Goal: Task Accomplishment & Management: Use online tool/utility

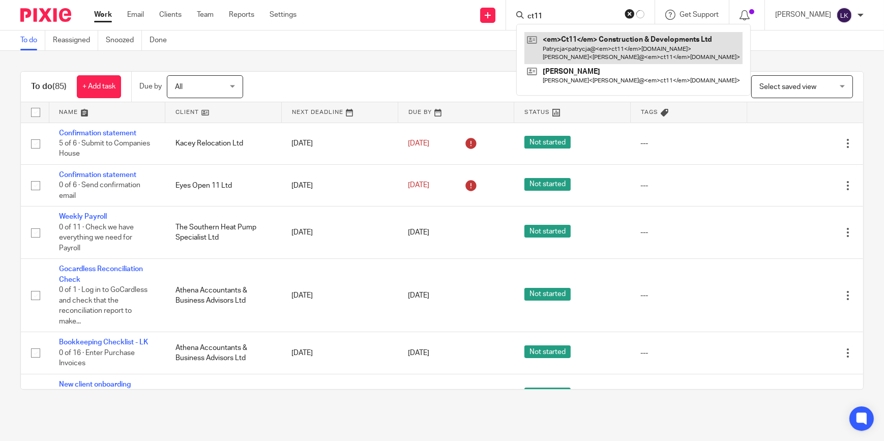
type input "ct11"
click at [608, 42] on link at bounding box center [633, 48] width 218 height 32
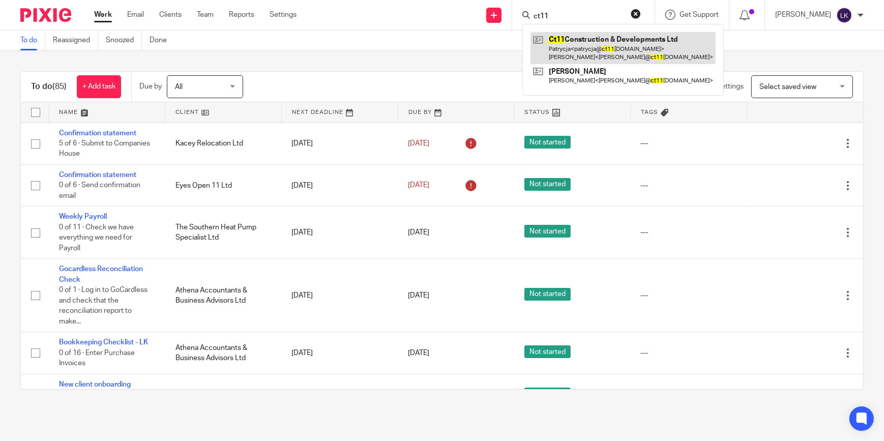
click at [608, 42] on link at bounding box center [623, 48] width 185 height 32
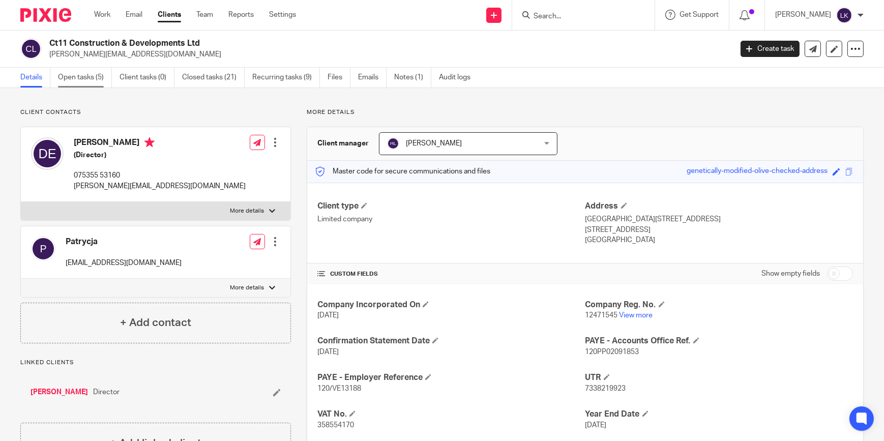
click at [98, 79] on link "Open tasks (5)" at bounding box center [85, 78] width 54 height 20
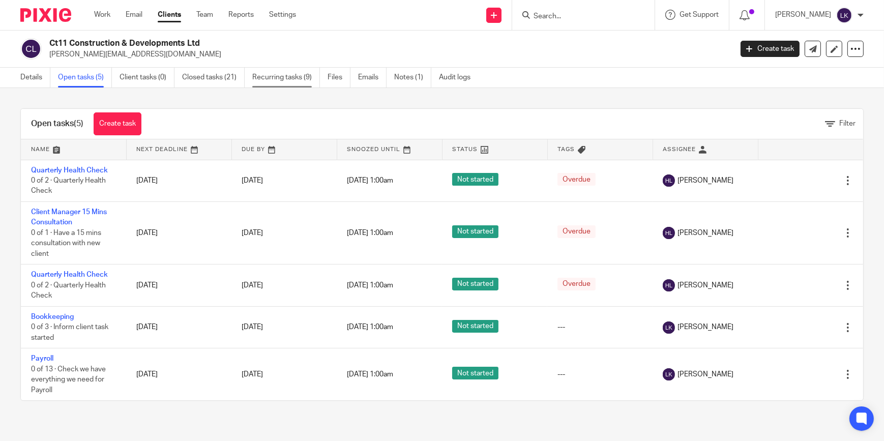
click at [278, 77] on link "Recurring tasks (9)" at bounding box center [286, 78] width 68 height 20
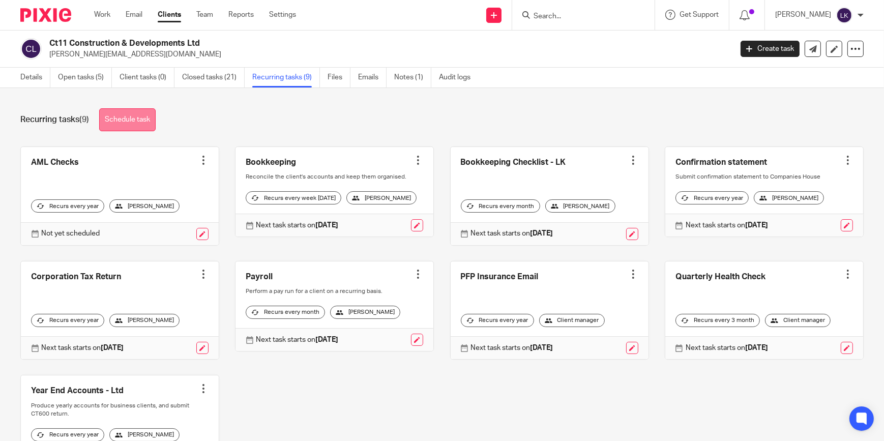
drag, startPoint x: 142, startPoint y: 119, endPoint x: 152, endPoint y: 116, distance: 10.0
click at [142, 119] on link "Schedule task" at bounding box center [127, 119] width 56 height 23
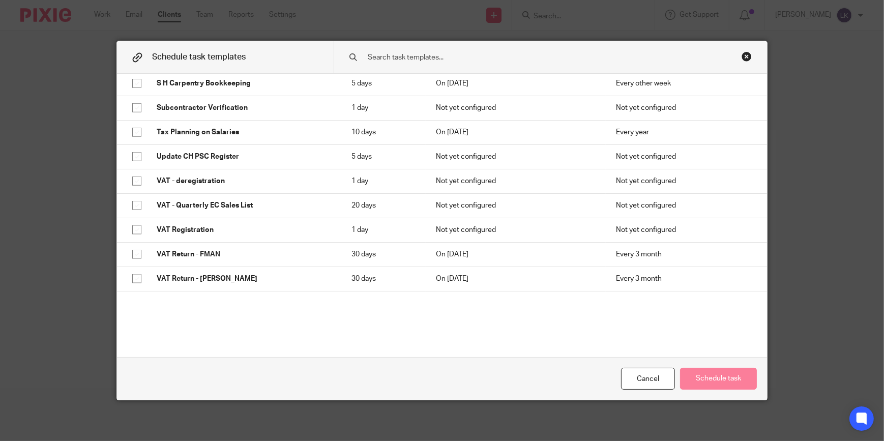
scroll to position [1803, 0]
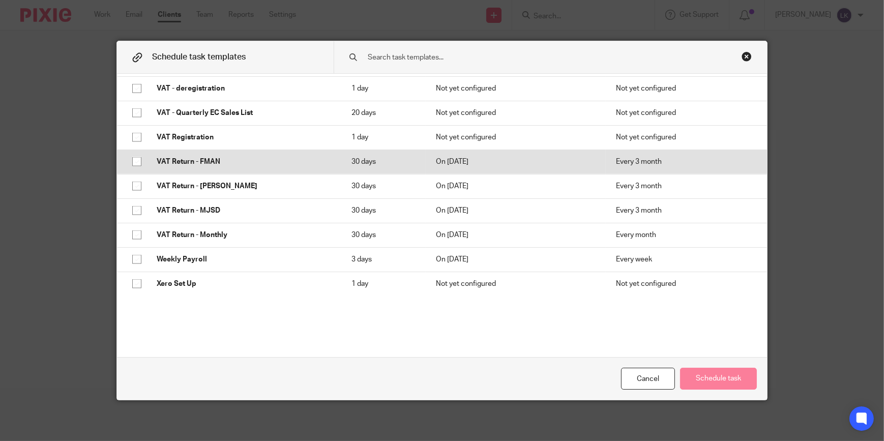
click at [224, 162] on p "VAT Return - FMAN" at bounding box center [244, 162] width 174 height 10
checkbox input "true"
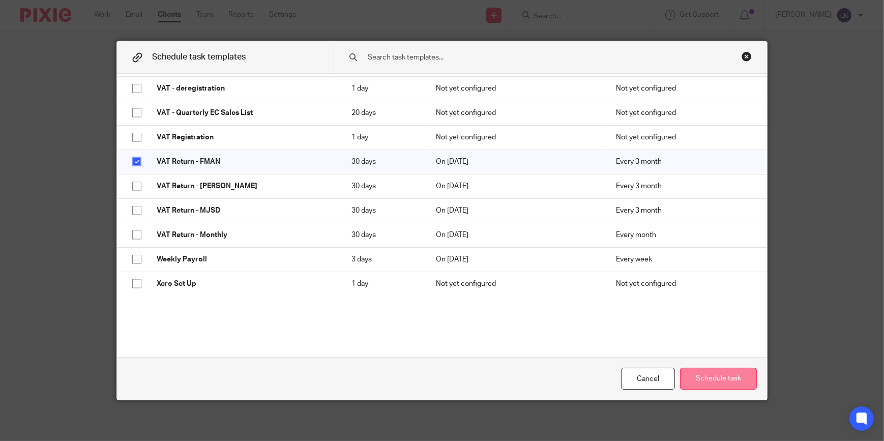
click at [728, 369] on button "Schedule task" at bounding box center [718, 379] width 77 height 22
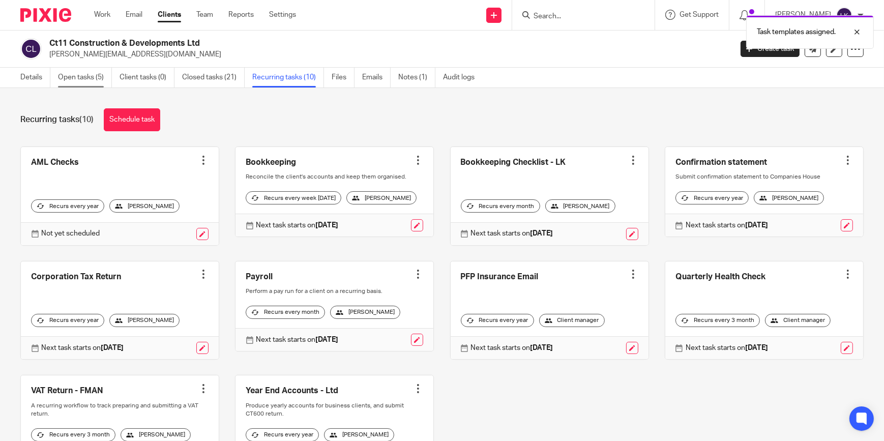
click at [86, 72] on link "Open tasks (5)" at bounding box center [85, 78] width 54 height 20
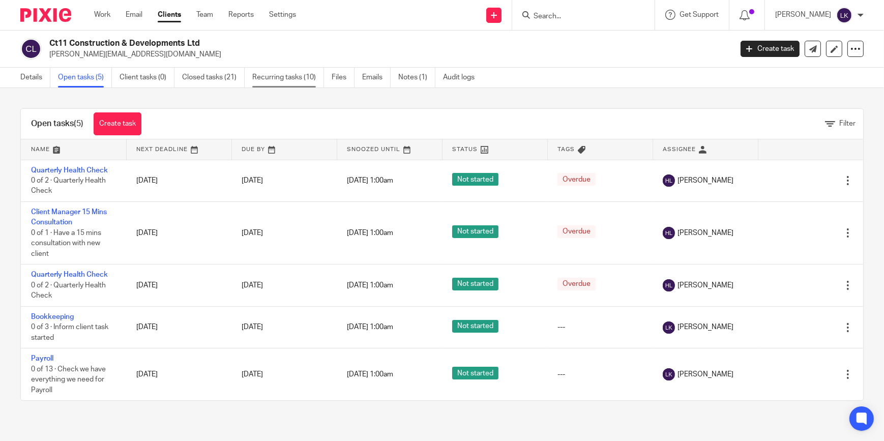
click at [288, 74] on link "Recurring tasks (10)" at bounding box center [288, 78] width 72 height 20
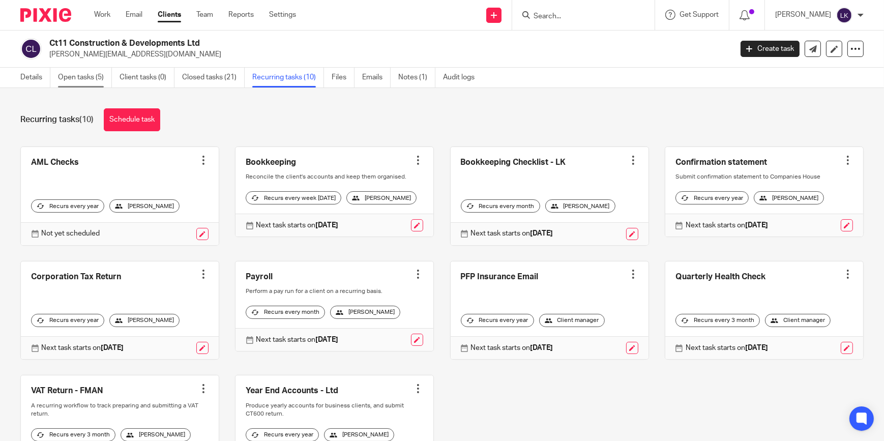
click at [78, 72] on link "Open tasks (5)" at bounding box center [85, 78] width 54 height 20
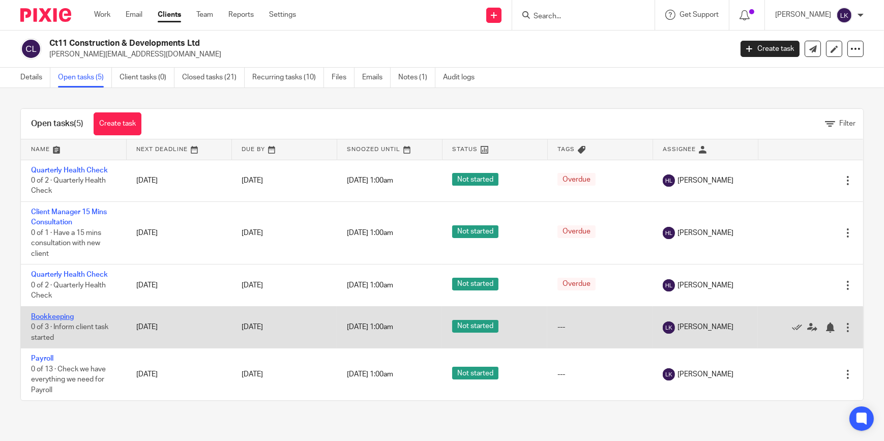
click at [65, 315] on link "Bookkeeping" at bounding box center [52, 316] width 43 height 7
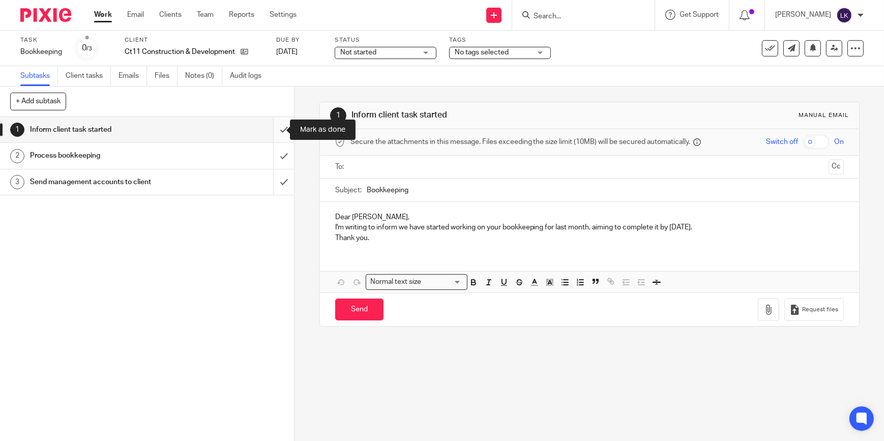
click at [274, 131] on input "submit" at bounding box center [147, 129] width 294 height 25
click at [271, 146] on input "submit" at bounding box center [147, 155] width 294 height 25
click at [275, 176] on input "submit" at bounding box center [147, 181] width 294 height 25
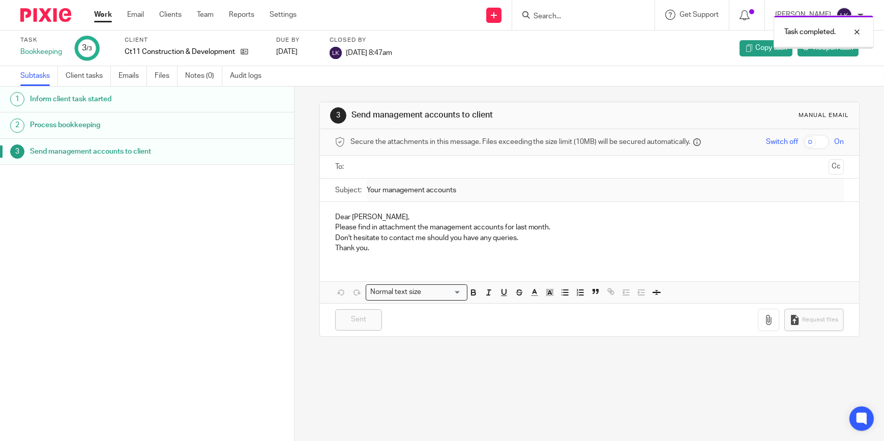
click at [97, 17] on link "Work" at bounding box center [103, 15] width 18 height 10
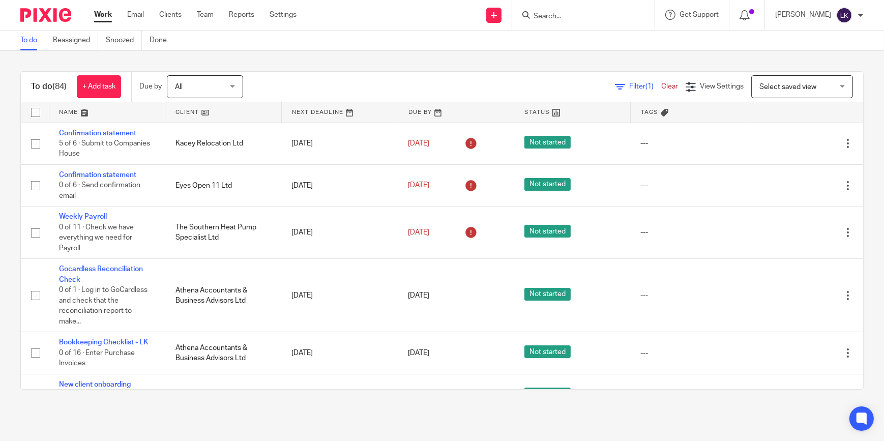
click at [560, 18] on input "Search" at bounding box center [579, 16] width 92 height 9
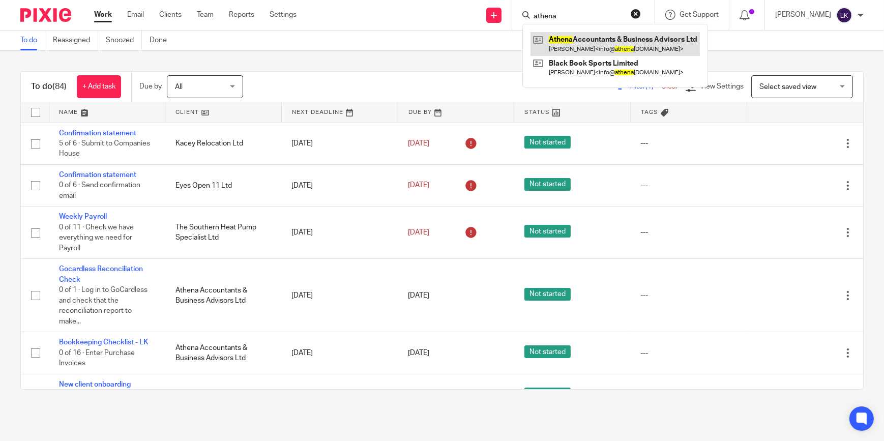
type input "athena"
click at [559, 48] on link at bounding box center [615, 43] width 169 height 23
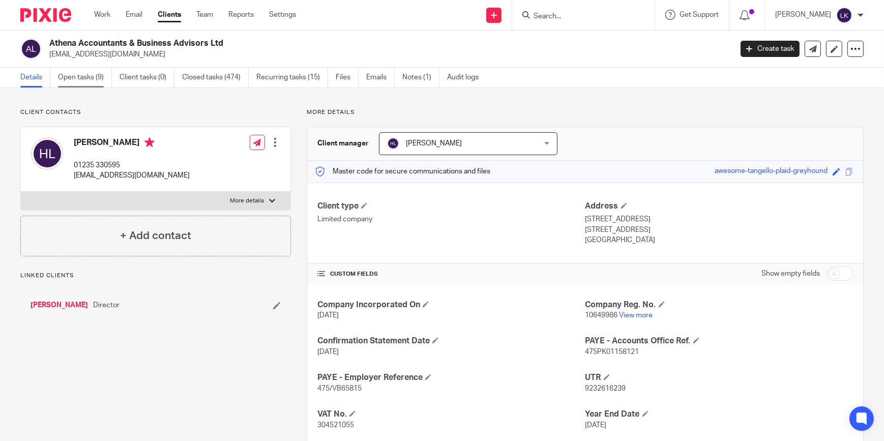
click at [84, 78] on link "Open tasks (9)" at bounding box center [85, 78] width 54 height 20
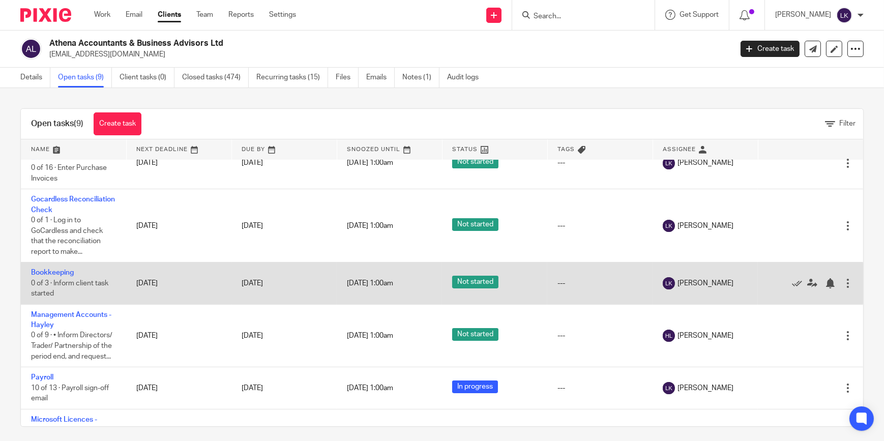
scroll to position [231, 0]
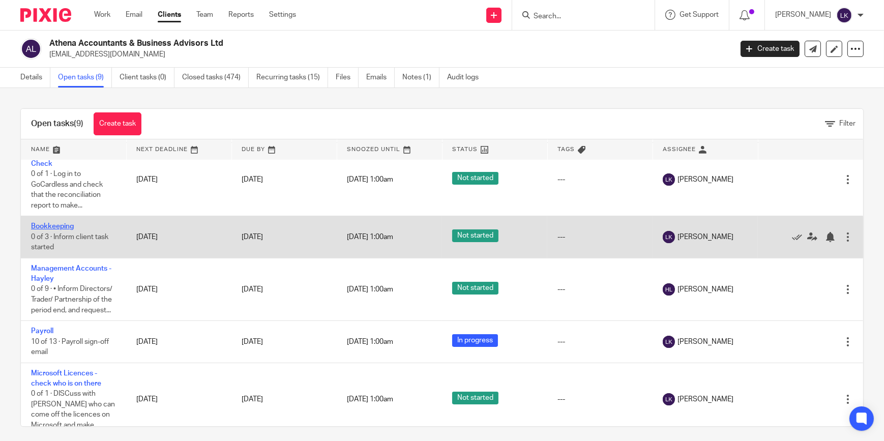
click at [64, 224] on link "Bookkeeping" at bounding box center [52, 226] width 43 height 7
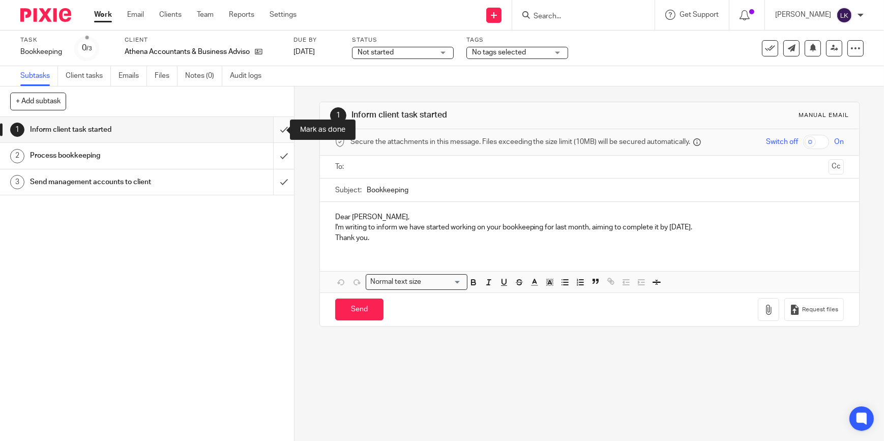
click at [280, 128] on input "submit" at bounding box center [147, 129] width 294 height 25
click at [276, 146] on input "submit" at bounding box center [147, 155] width 294 height 25
click at [276, 173] on input "submit" at bounding box center [147, 181] width 294 height 25
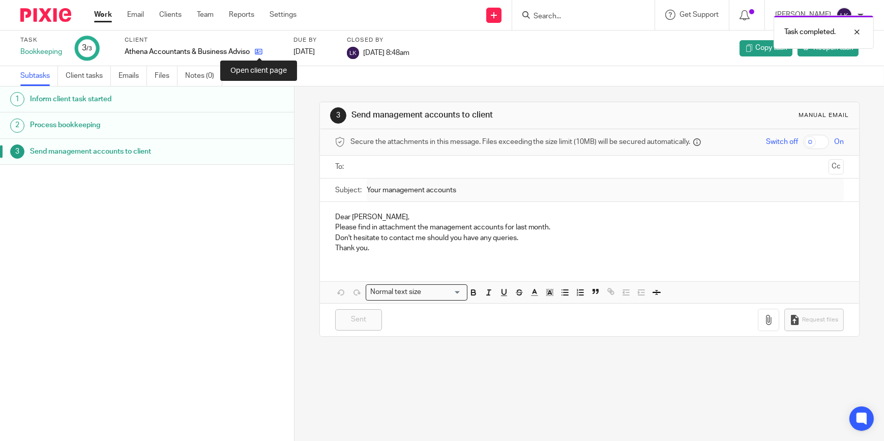
click at [257, 53] on icon at bounding box center [259, 52] width 8 height 8
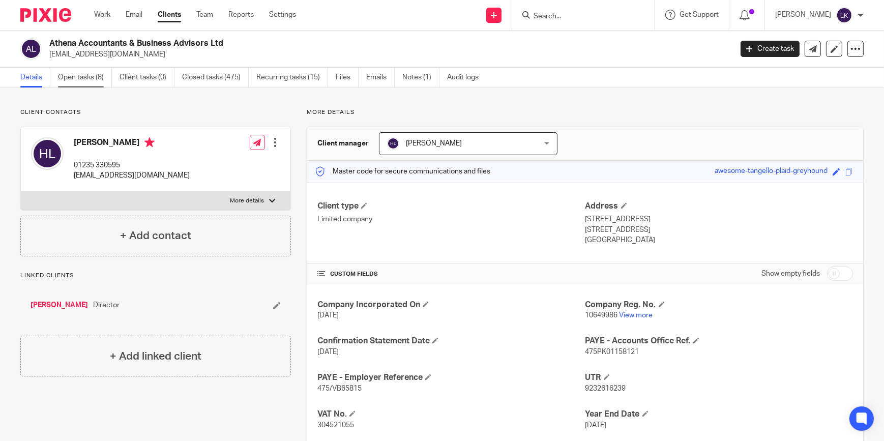
click at [86, 84] on link "Open tasks (8)" at bounding box center [85, 78] width 54 height 20
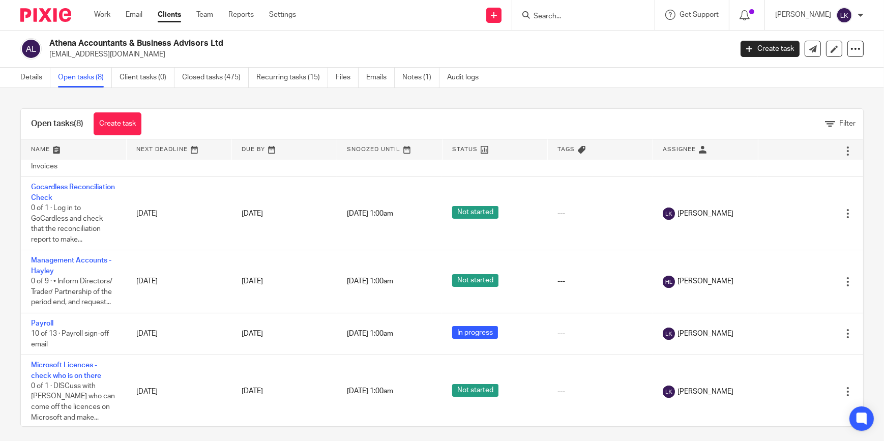
scroll to position [58, 0]
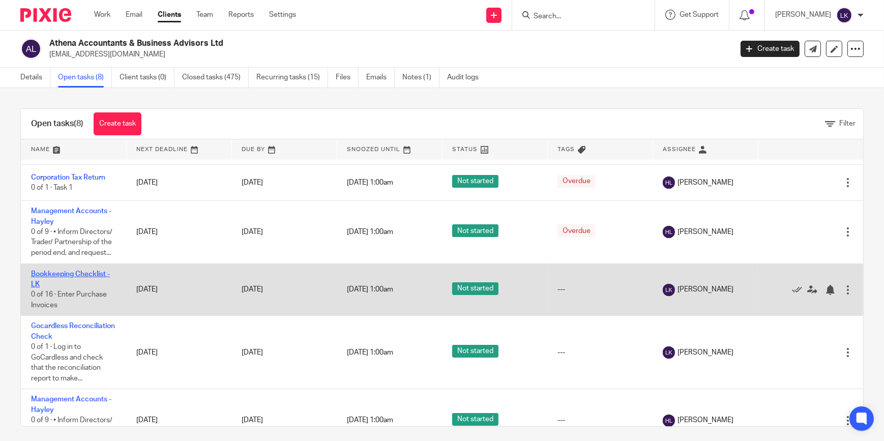
click at [73, 273] on link "Bookkeeping Checklist - LK" at bounding box center [70, 279] width 79 height 17
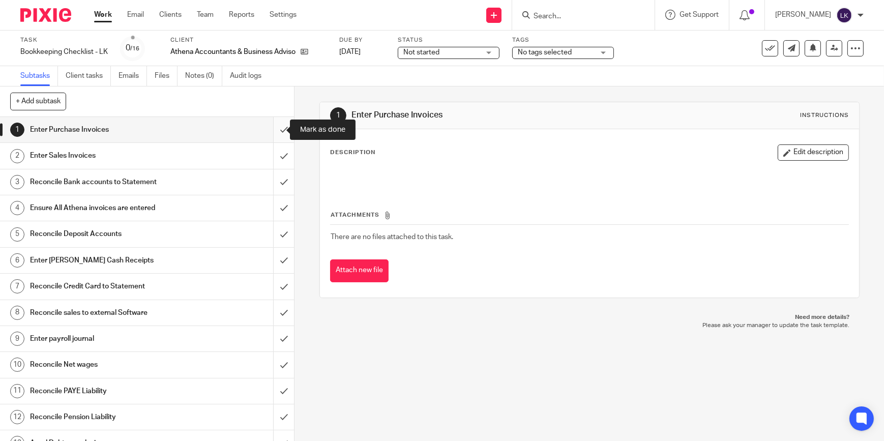
click at [275, 125] on input "submit" at bounding box center [147, 129] width 294 height 25
click at [277, 151] on input "submit" at bounding box center [147, 155] width 294 height 25
click at [276, 171] on input "submit" at bounding box center [147, 181] width 294 height 25
click at [274, 201] on input "submit" at bounding box center [147, 207] width 294 height 25
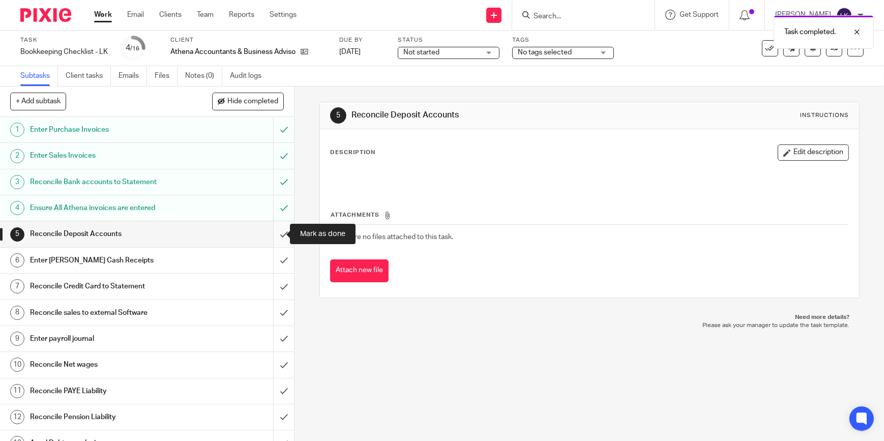
click at [280, 237] on input "submit" at bounding box center [147, 233] width 294 height 25
click at [270, 258] on input "submit" at bounding box center [147, 260] width 294 height 25
drag, startPoint x: 276, startPoint y: 286, endPoint x: 276, endPoint y: 294, distance: 8.2
click at [276, 286] on input "submit" at bounding box center [147, 286] width 294 height 25
click at [279, 313] on input "submit" at bounding box center [147, 312] width 294 height 25
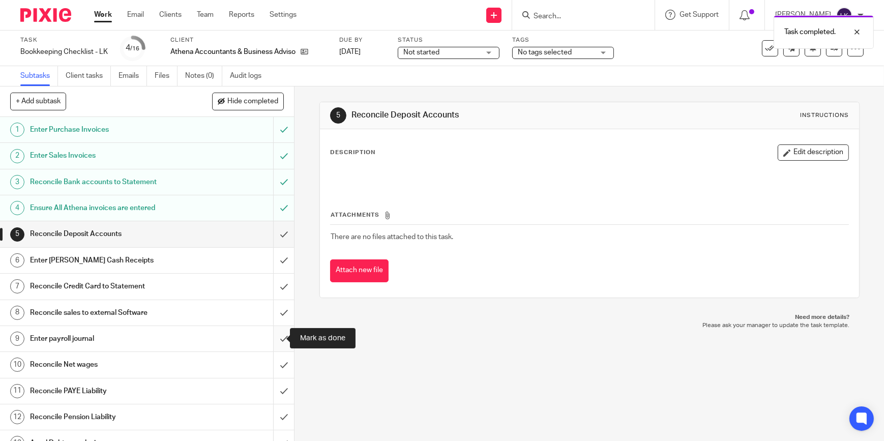
click at [276, 333] on input "submit" at bounding box center [147, 338] width 294 height 25
click at [280, 361] on input "submit" at bounding box center [147, 364] width 294 height 25
click at [278, 389] on input "submit" at bounding box center [147, 390] width 294 height 25
click at [275, 412] on input "submit" at bounding box center [147, 416] width 294 height 25
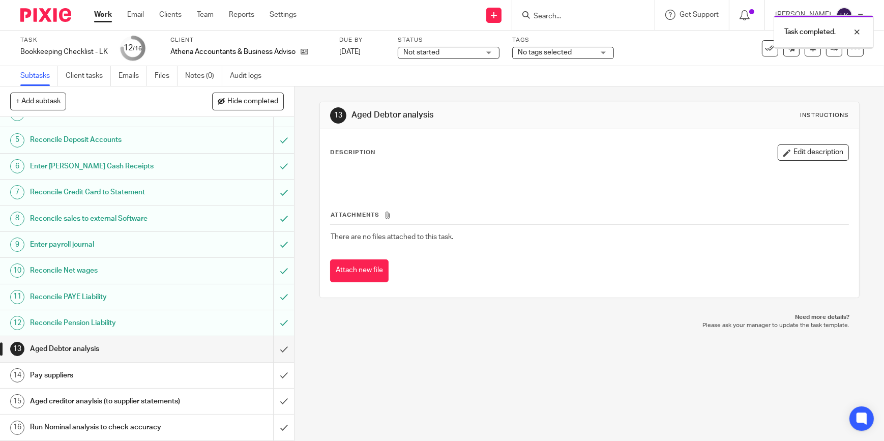
scroll to position [103, 0]
click at [277, 422] on input "submit" at bounding box center [147, 427] width 294 height 25
click at [277, 393] on input "submit" at bounding box center [147, 401] width 294 height 25
click at [277, 363] on input "submit" at bounding box center [147, 375] width 294 height 25
click at [274, 336] on input "submit" at bounding box center [147, 348] width 294 height 25
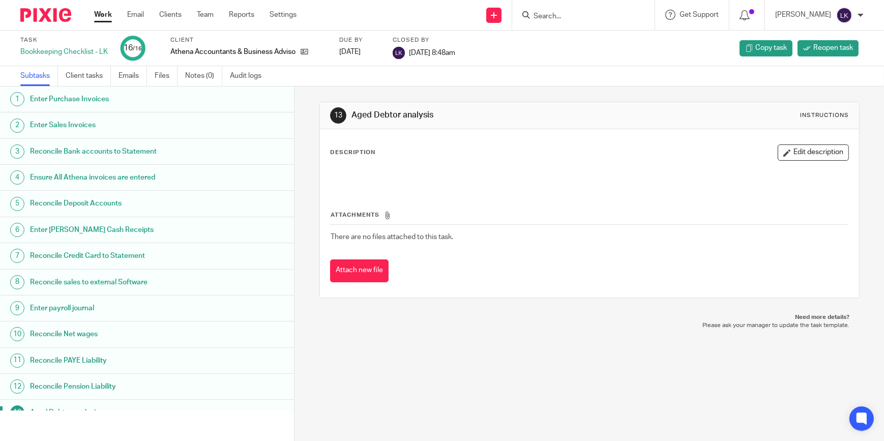
click at [309, 48] on div "Athena Accountants & Business Advisors Ltd" at bounding box center [248, 52] width 156 height 10
click at [308, 50] on icon at bounding box center [305, 52] width 8 height 8
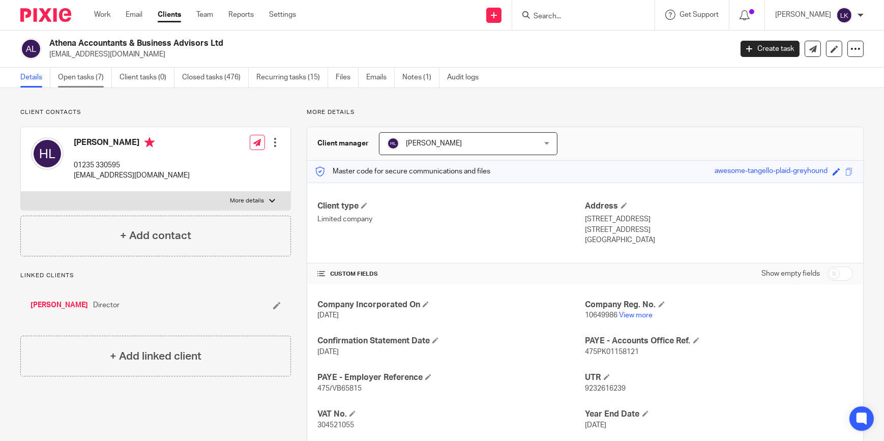
click at [93, 78] on link "Open tasks (7)" at bounding box center [85, 78] width 54 height 20
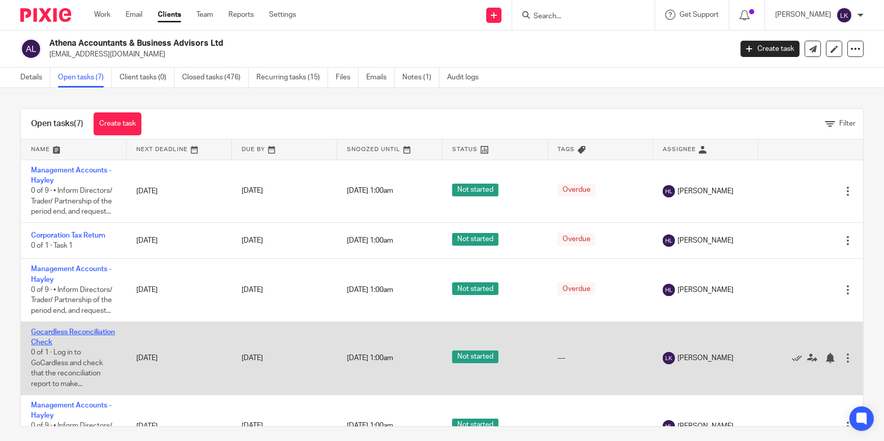
click at [65, 334] on link "Gocardless Reconciliation Check" at bounding box center [73, 337] width 84 height 17
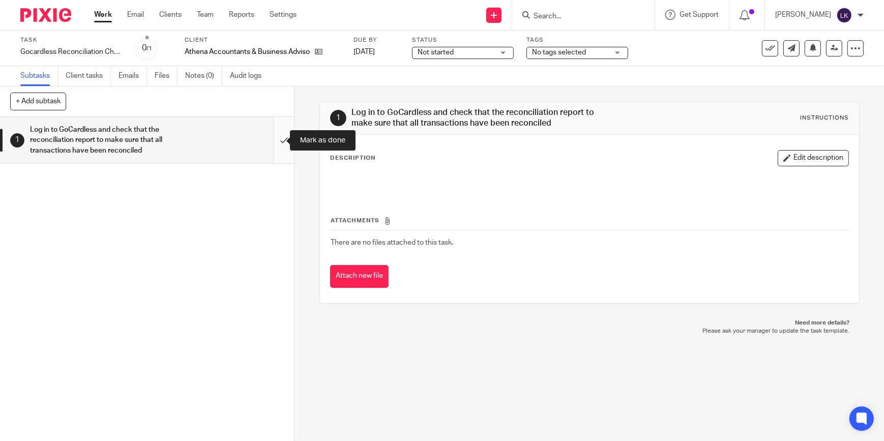
click at [273, 141] on input "submit" at bounding box center [147, 140] width 294 height 46
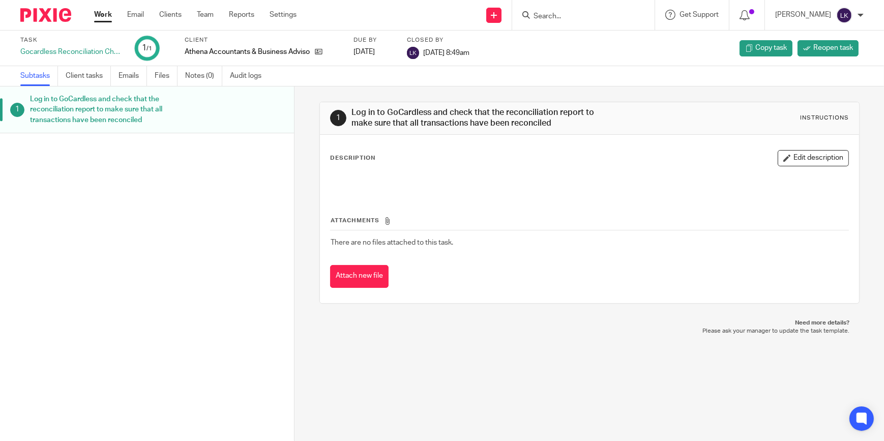
click at [102, 16] on link "Work" at bounding box center [103, 15] width 18 height 10
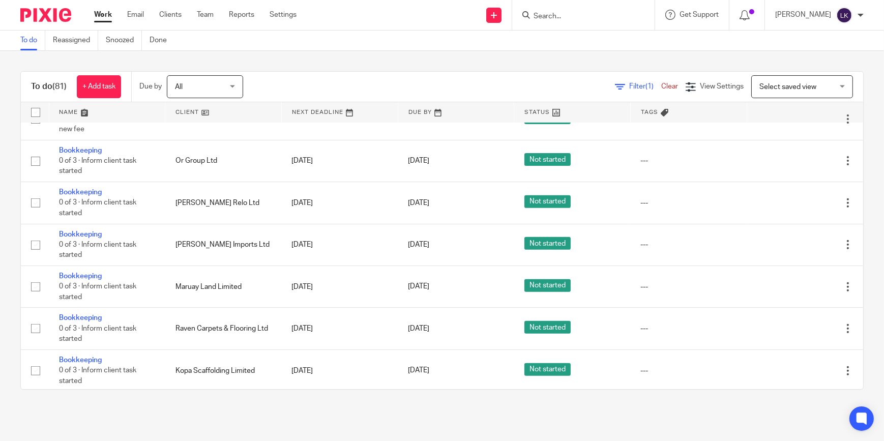
scroll to position [509, 0]
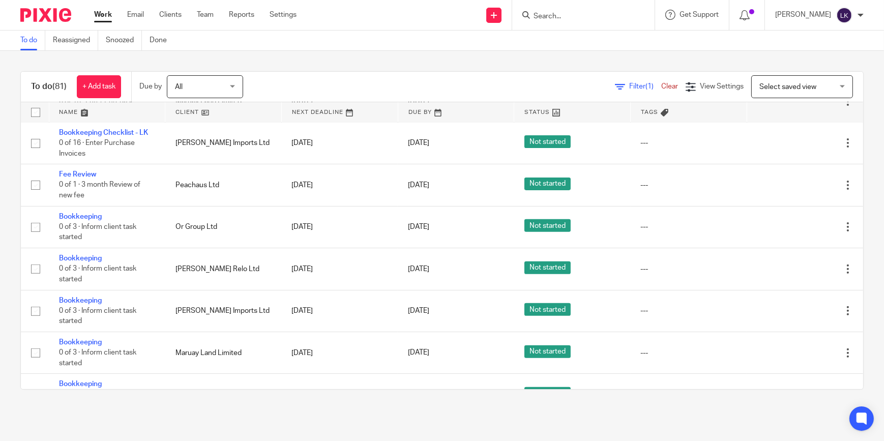
click at [605, 20] on input "Search" at bounding box center [579, 16] width 92 height 9
type input "eta"
click at [601, 38] on link at bounding box center [621, 43] width 181 height 23
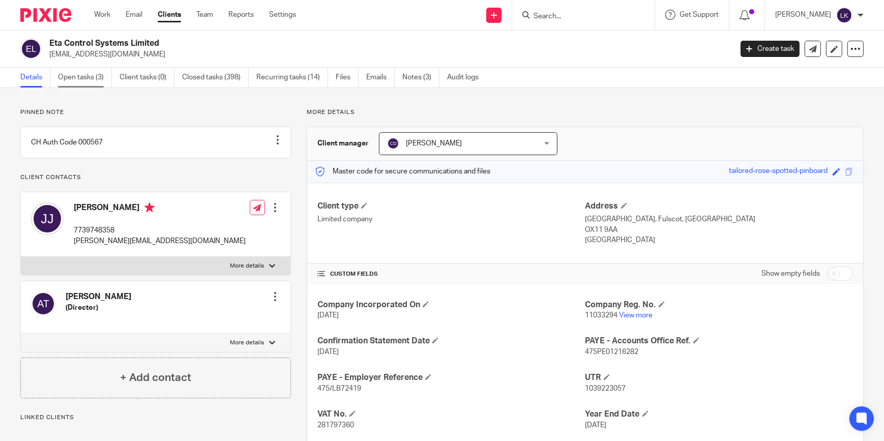
click at [75, 79] on link "Open tasks (3)" at bounding box center [85, 78] width 54 height 20
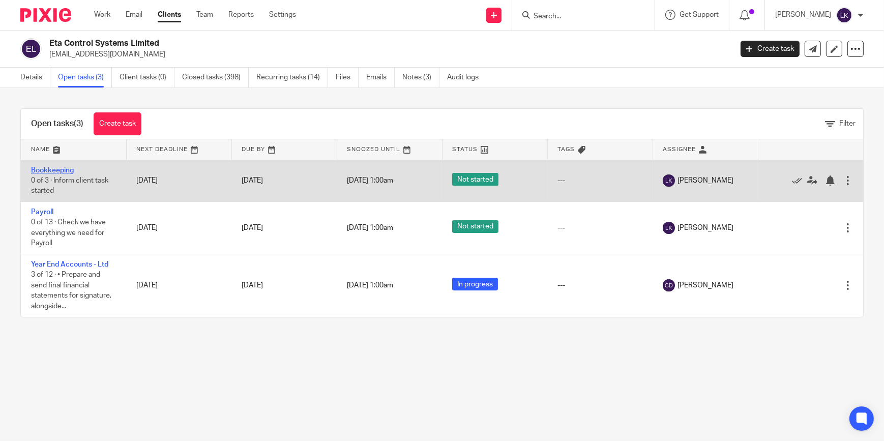
click at [54, 168] on link "Bookkeeping" at bounding box center [52, 170] width 43 height 7
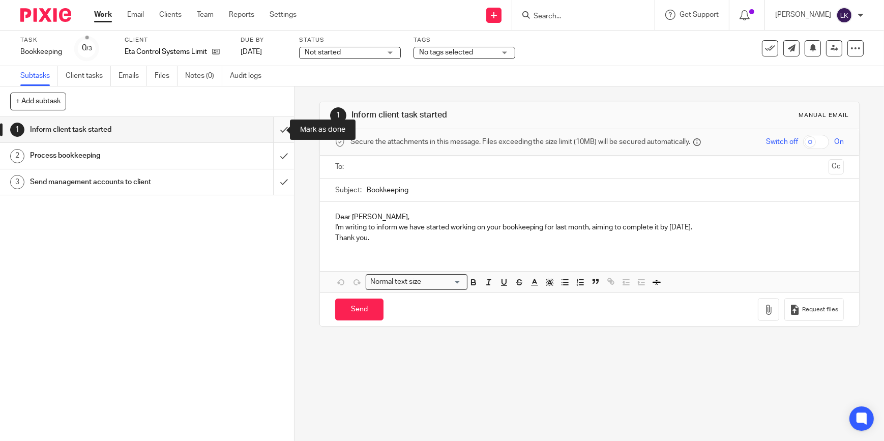
click at [273, 133] on input "submit" at bounding box center [147, 129] width 294 height 25
click at [277, 158] on input "submit" at bounding box center [147, 155] width 294 height 25
click at [276, 182] on input "submit" at bounding box center [147, 181] width 294 height 25
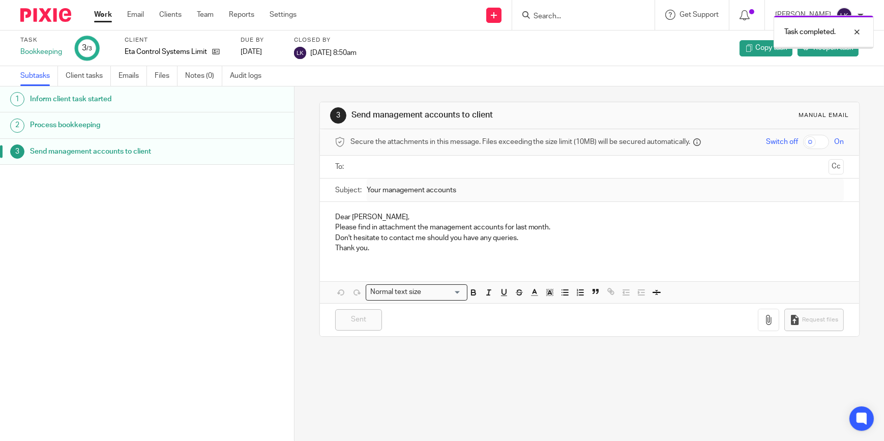
click at [103, 17] on link "Work" at bounding box center [103, 15] width 18 height 10
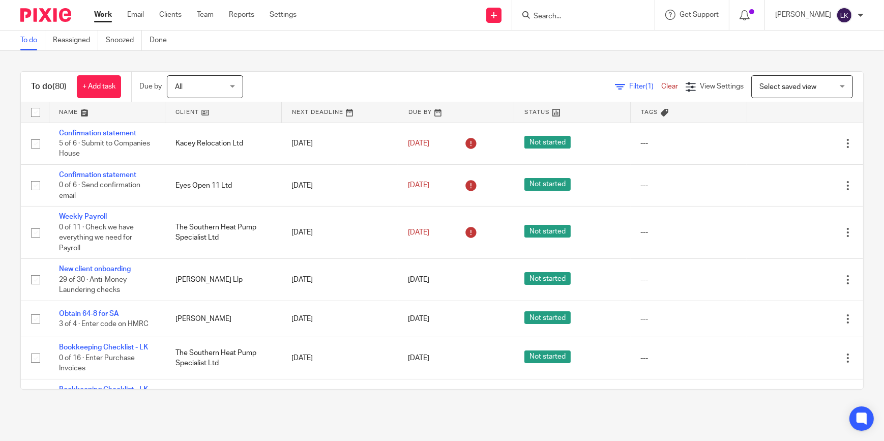
click at [562, 26] on div at bounding box center [583, 15] width 142 height 30
click at [562, 16] on input "Search" at bounding box center [579, 16] width 92 height 9
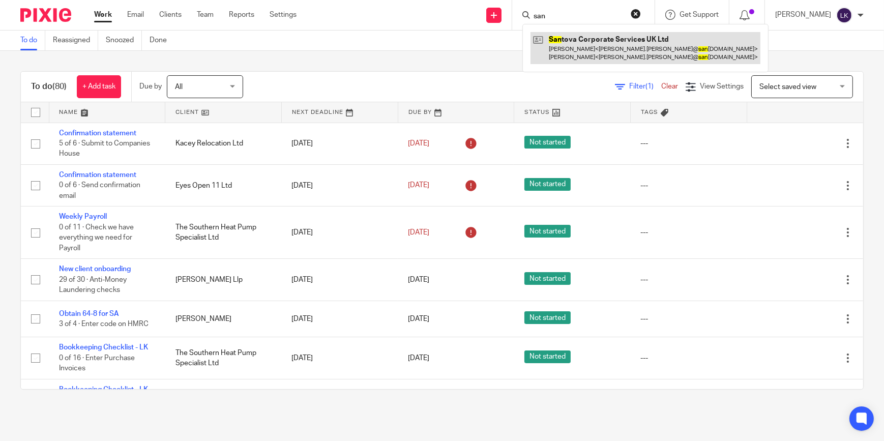
type input "san"
click at [578, 44] on link at bounding box center [646, 48] width 230 height 32
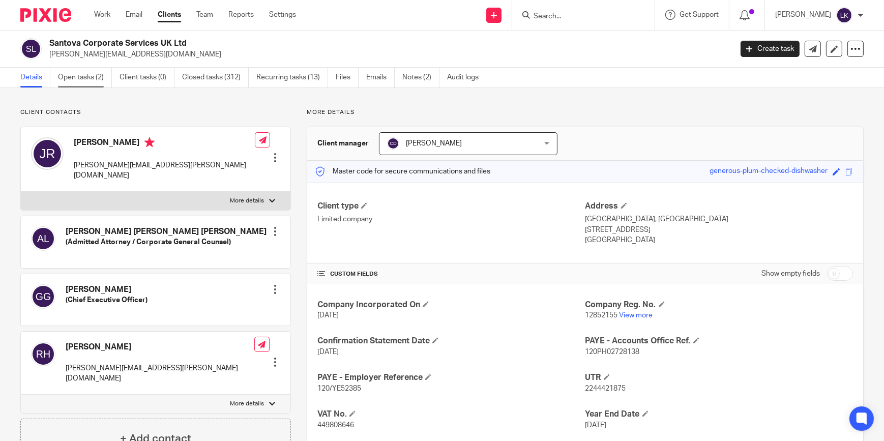
click at [92, 82] on link "Open tasks (2)" at bounding box center [85, 78] width 54 height 20
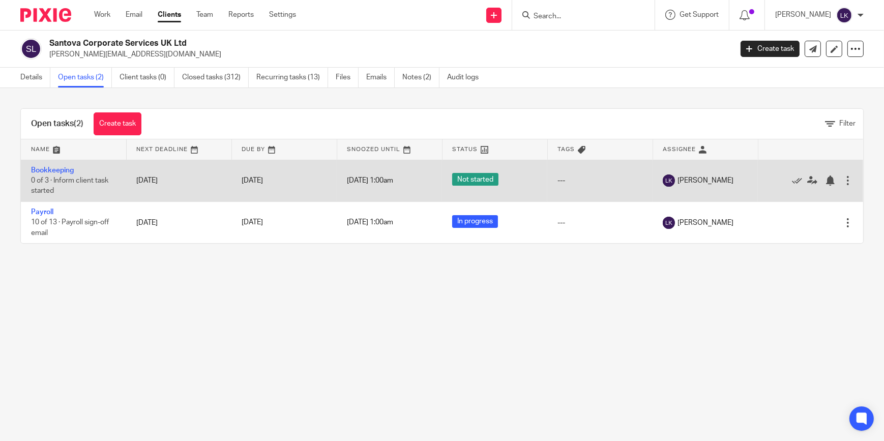
click at [65, 173] on td "Bookkeeping 0 of 3 · Inform client task started" at bounding box center [73, 181] width 105 height 42
click at [65, 171] on link "Bookkeeping" at bounding box center [52, 170] width 43 height 7
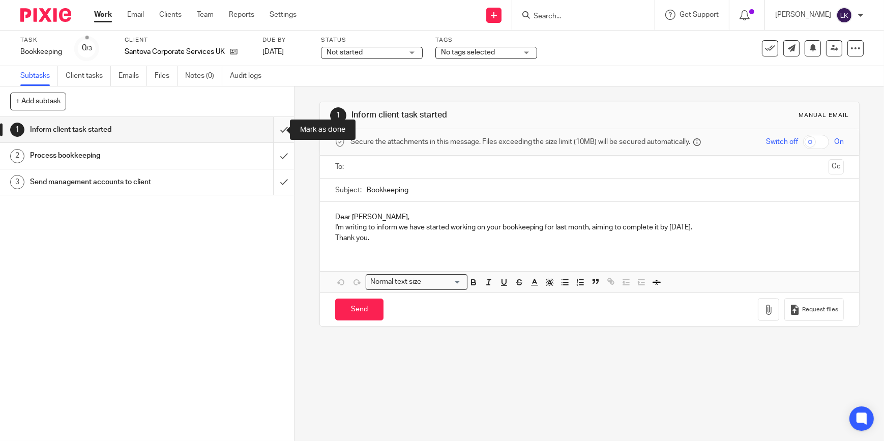
click at [276, 129] on input "submit" at bounding box center [147, 129] width 294 height 25
click at [279, 148] on input "submit" at bounding box center [147, 155] width 294 height 25
click at [282, 174] on input "submit" at bounding box center [147, 181] width 294 height 25
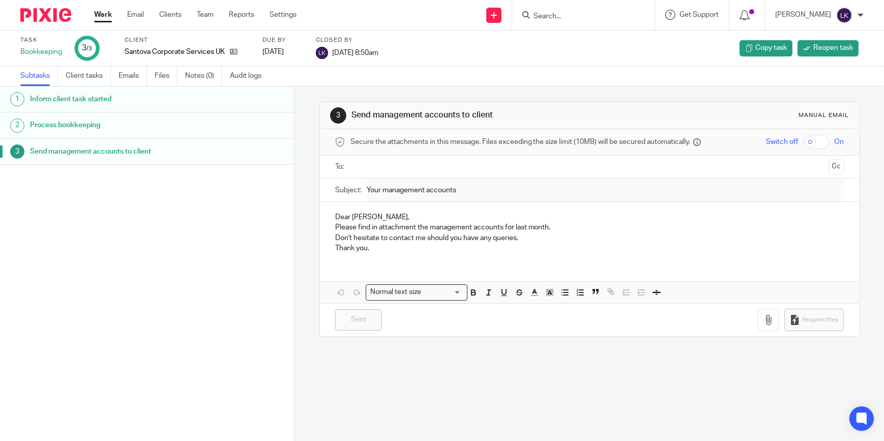
click at [111, 16] on link "Work" at bounding box center [103, 15] width 18 height 10
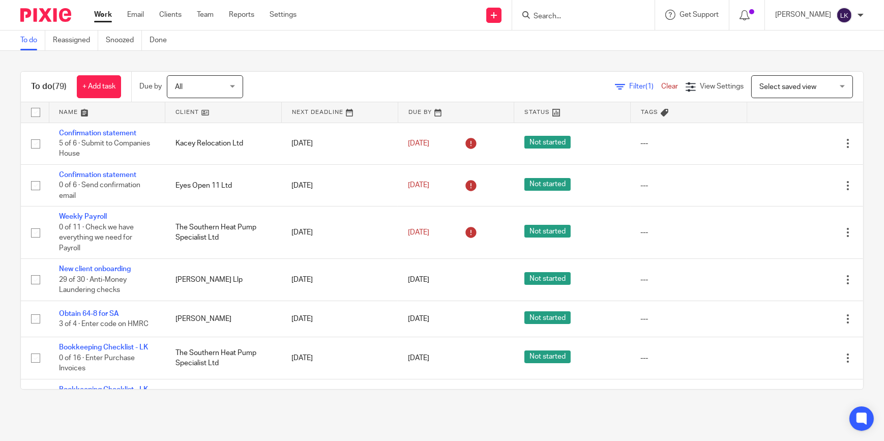
click at [575, 18] on input "Search" at bounding box center [579, 16] width 92 height 9
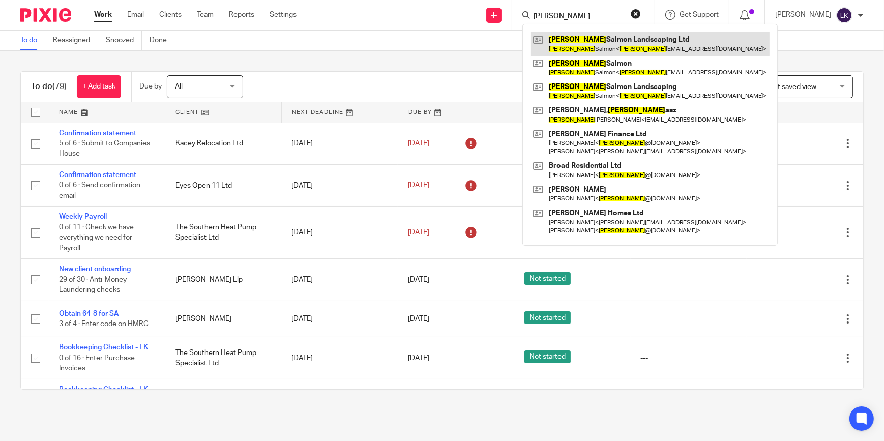
type input "tom"
click at [576, 39] on link at bounding box center [650, 43] width 239 height 23
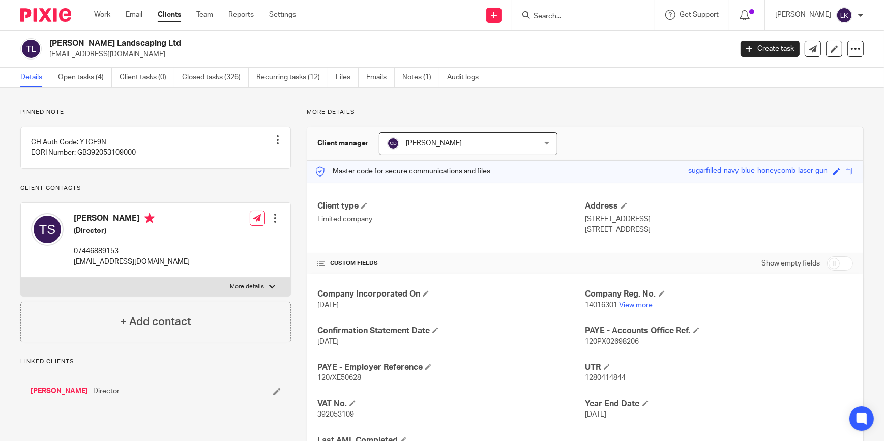
click at [87, 82] on link "Open tasks (4)" at bounding box center [85, 78] width 54 height 20
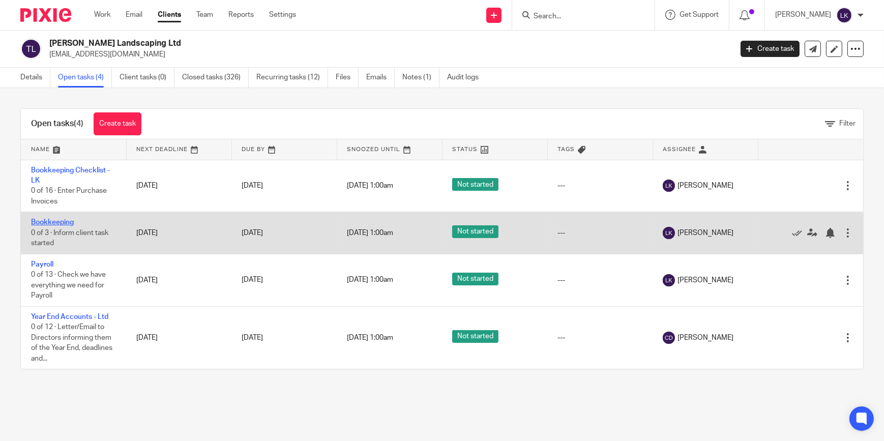
click at [65, 221] on link "Bookkeeping" at bounding box center [52, 222] width 43 height 7
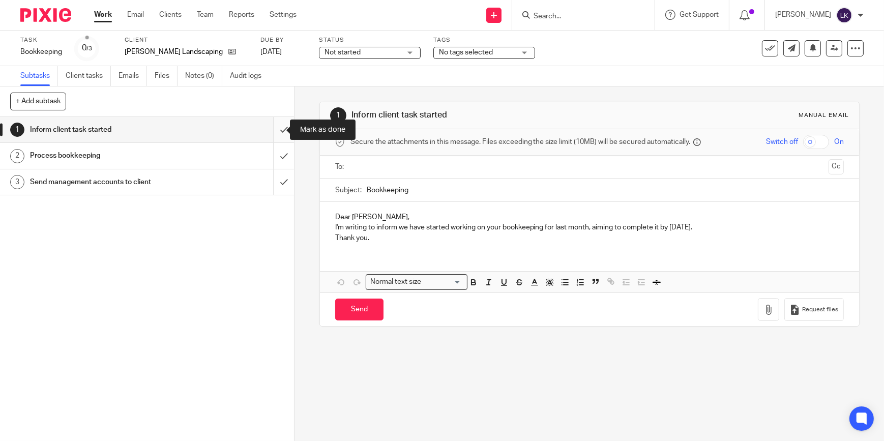
click at [276, 126] on input "submit" at bounding box center [147, 129] width 294 height 25
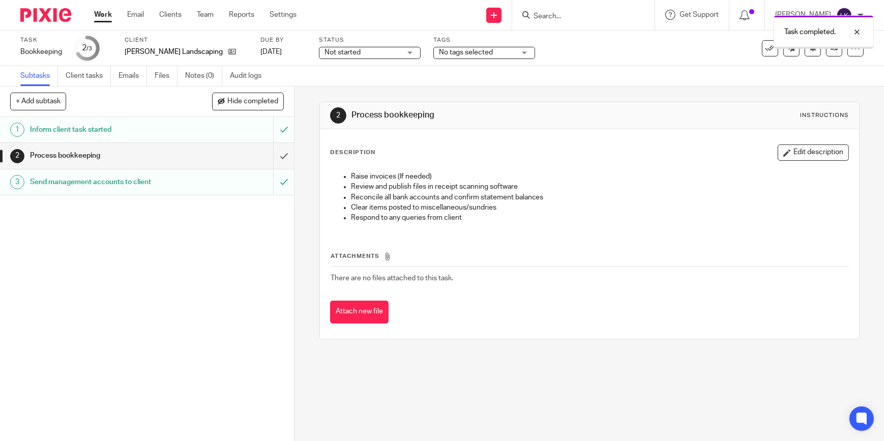
click at [273, 157] on input "submit" at bounding box center [147, 155] width 294 height 25
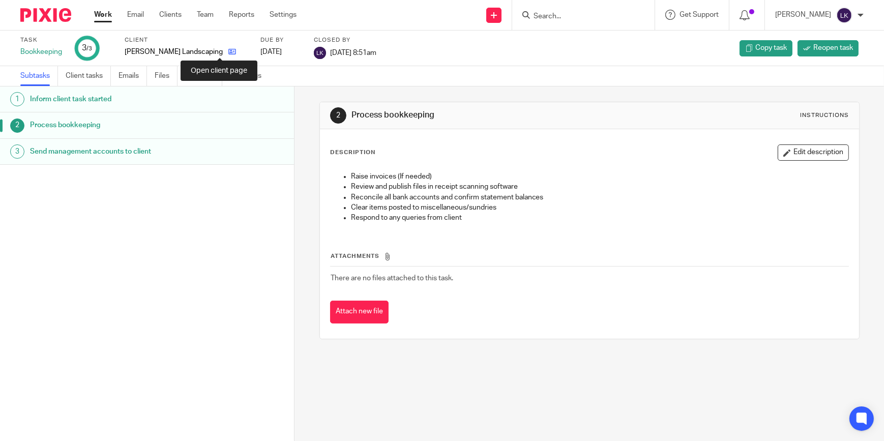
click at [228, 50] on icon at bounding box center [232, 52] width 8 height 8
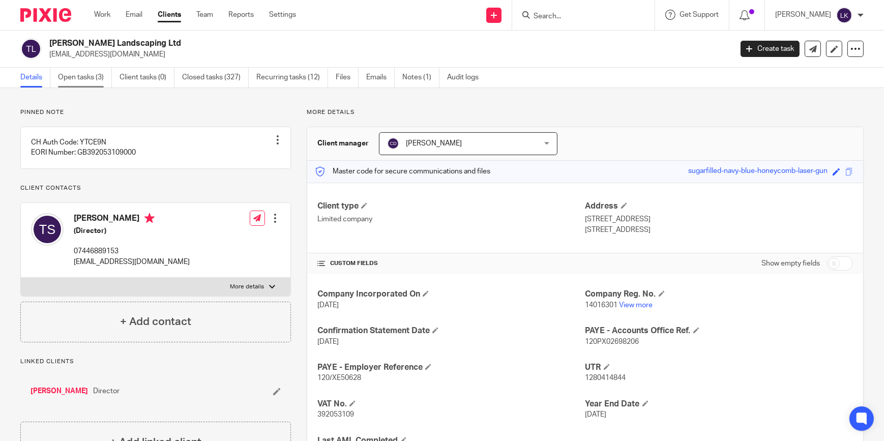
click at [88, 68] on link "Open tasks (3)" at bounding box center [85, 78] width 54 height 20
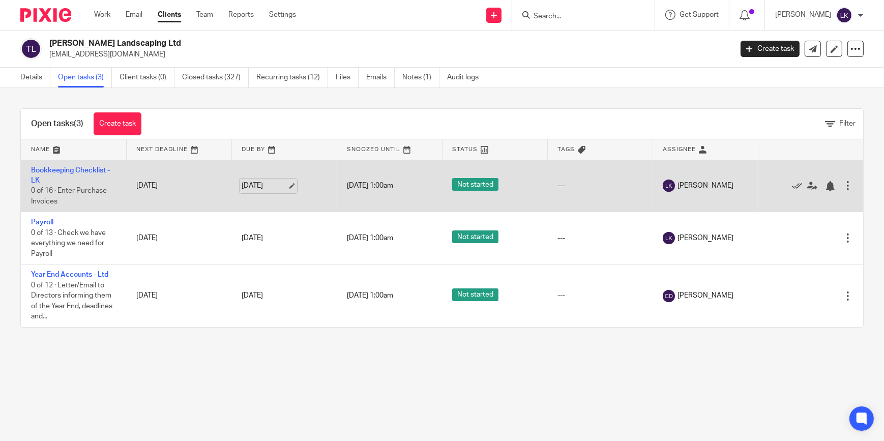
click at [287, 183] on link "15 Aug 2025" at bounding box center [265, 186] width 46 height 11
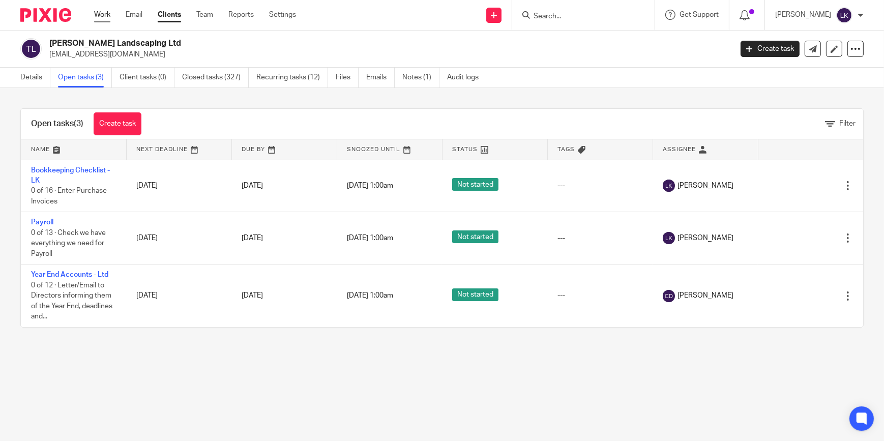
click at [105, 12] on link "Work" at bounding box center [102, 15] width 16 height 10
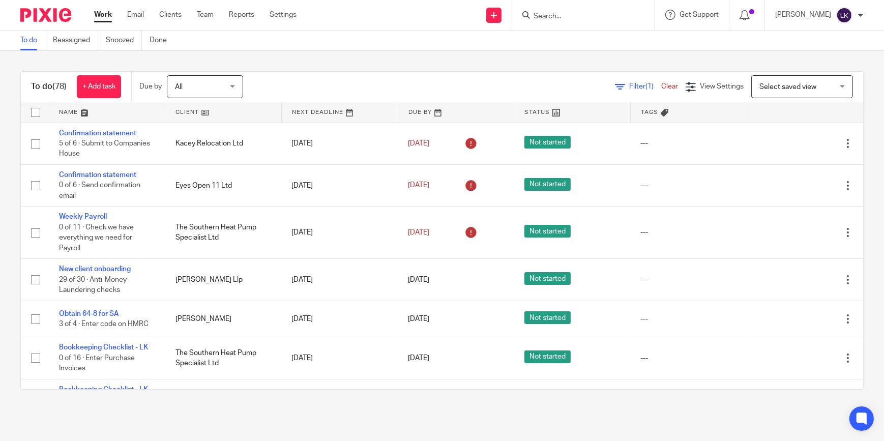
click at [235, 91] on div "All All" at bounding box center [205, 86] width 76 height 23
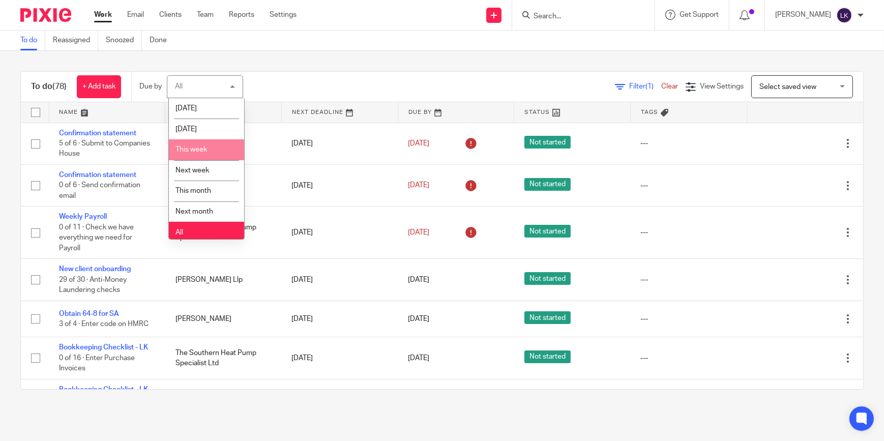
click at [212, 150] on li "This week" at bounding box center [206, 149] width 75 height 21
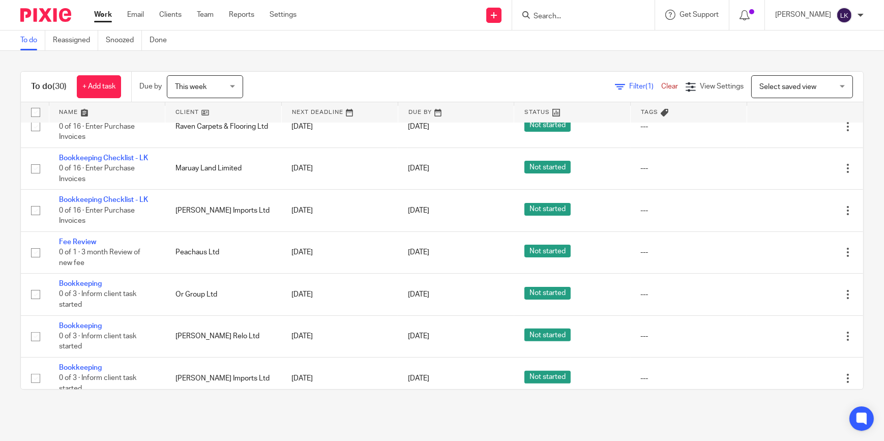
scroll to position [416, 0]
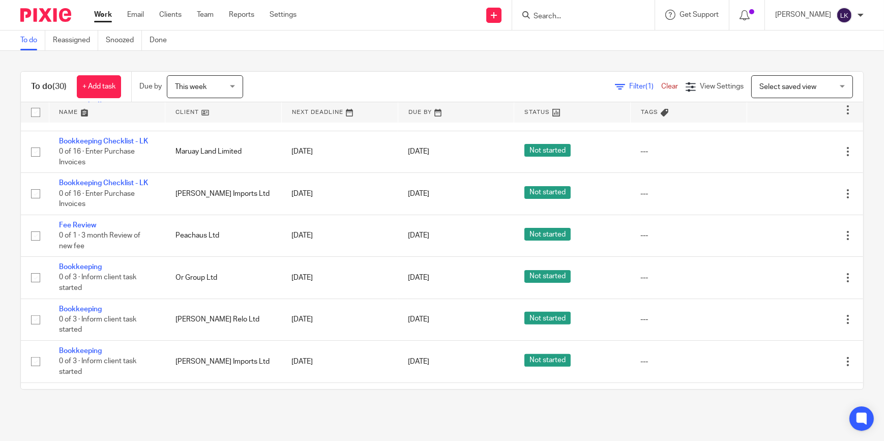
click at [571, 15] on input "Search" at bounding box center [579, 16] width 92 height 9
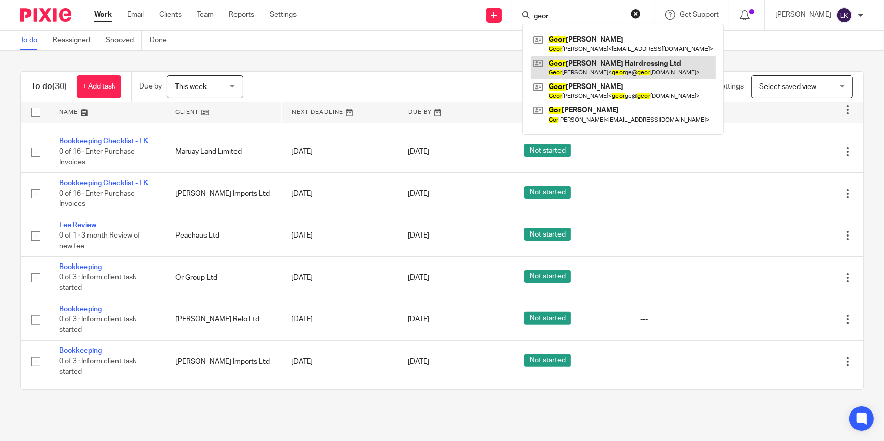
type input "geor"
click at [587, 61] on link at bounding box center [623, 67] width 185 height 23
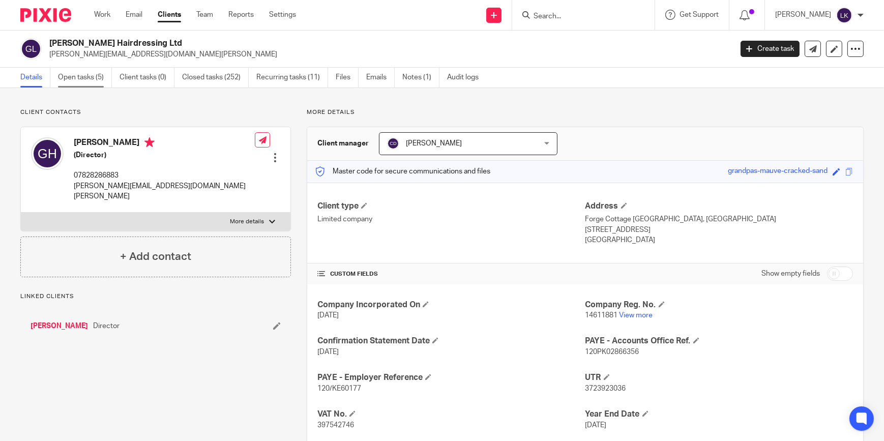
click at [94, 83] on link "Open tasks (5)" at bounding box center [85, 78] width 54 height 20
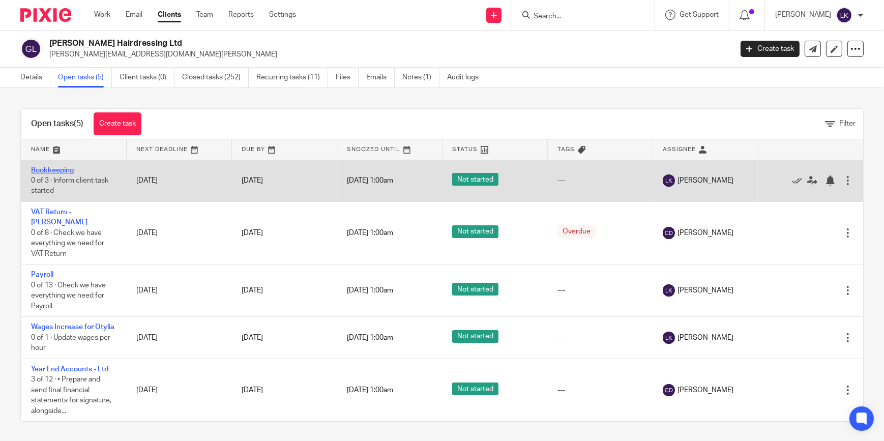
click at [66, 172] on link "Bookkeeping" at bounding box center [52, 170] width 43 height 7
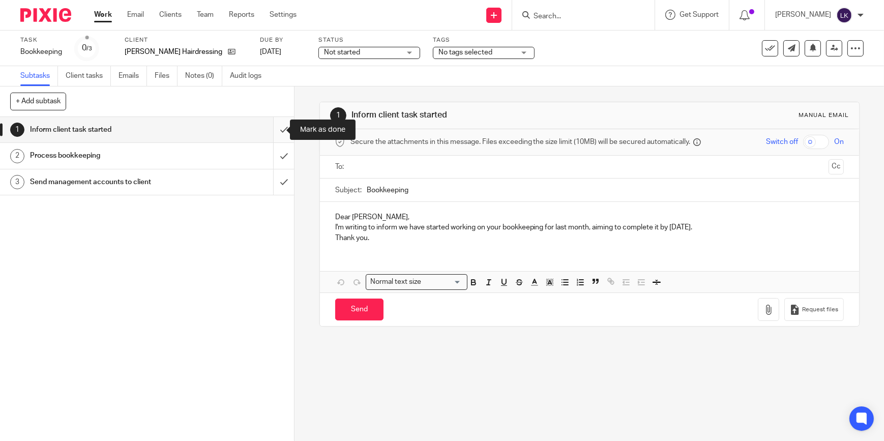
click at [279, 131] on input "submit" at bounding box center [147, 129] width 294 height 25
click at [279, 154] on input "submit" at bounding box center [147, 155] width 294 height 25
click at [276, 190] on input "submit" at bounding box center [147, 181] width 294 height 25
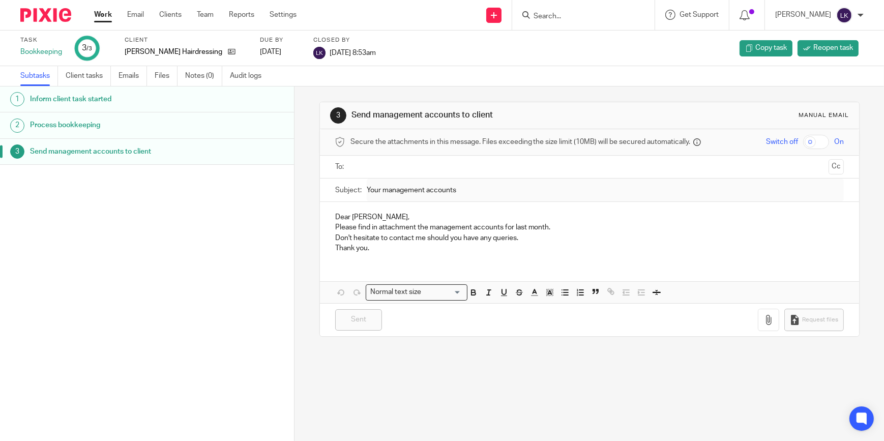
click at [574, 16] on input "Search" at bounding box center [579, 16] width 92 height 9
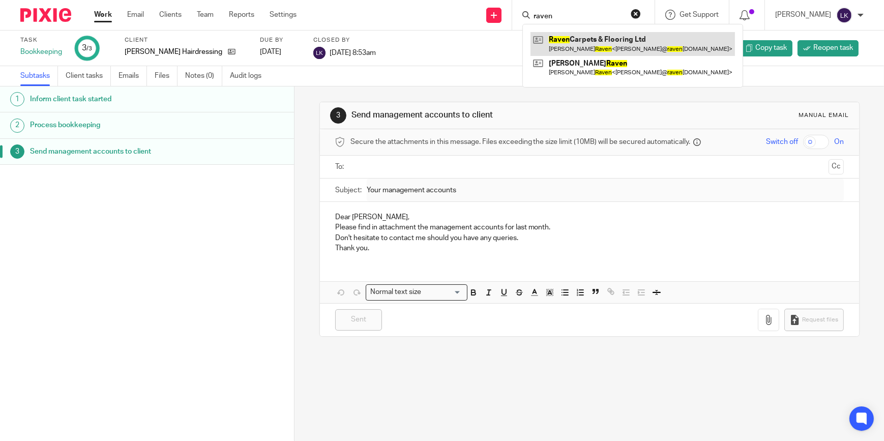
type input "raven"
click at [571, 42] on link at bounding box center [633, 43] width 204 height 23
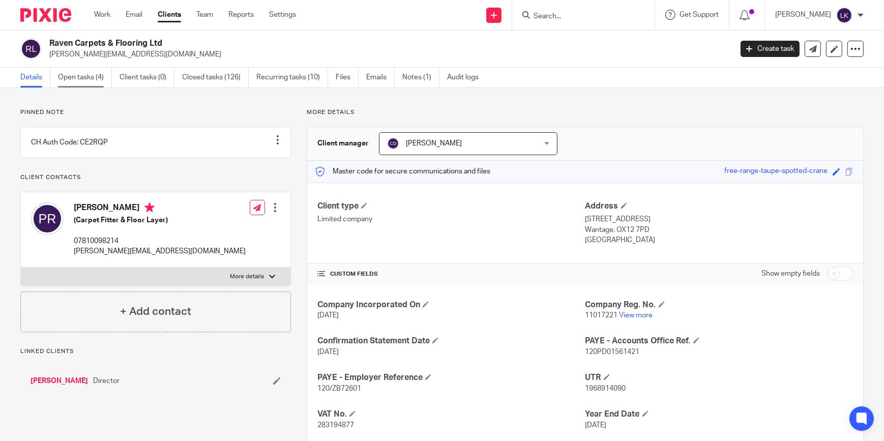
click at [90, 83] on link "Open tasks (4)" at bounding box center [85, 78] width 54 height 20
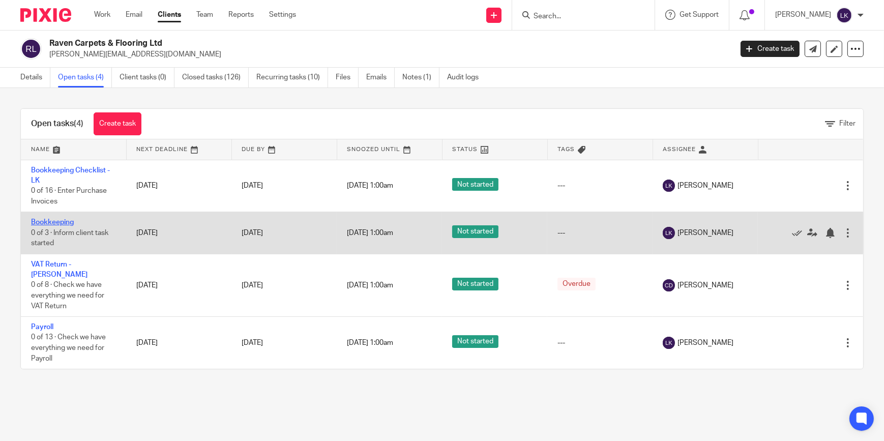
click at [48, 221] on link "Bookkeeping" at bounding box center [52, 222] width 43 height 7
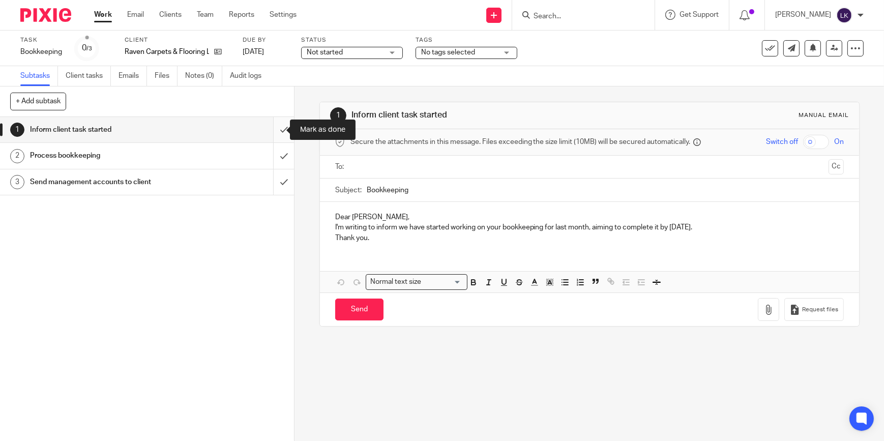
click at [283, 126] on input "submit" at bounding box center [147, 129] width 294 height 25
click at [276, 157] on input "submit" at bounding box center [147, 155] width 294 height 25
click at [273, 185] on input "submit" at bounding box center [147, 181] width 294 height 25
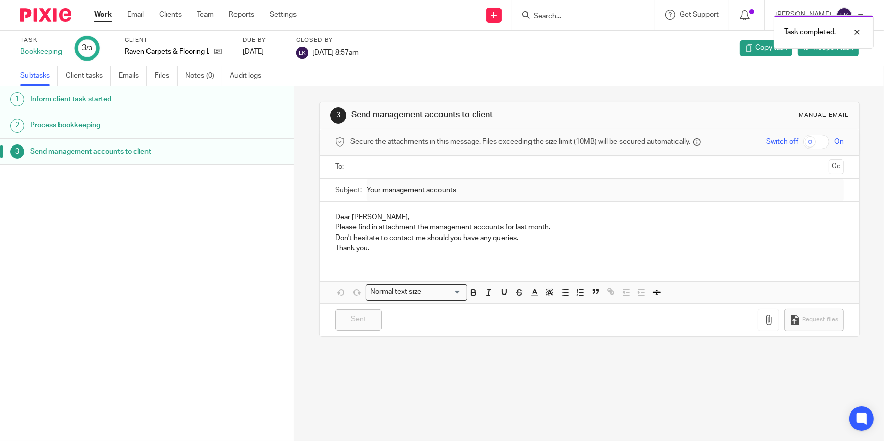
click at [106, 12] on link "Work" at bounding box center [103, 15] width 18 height 10
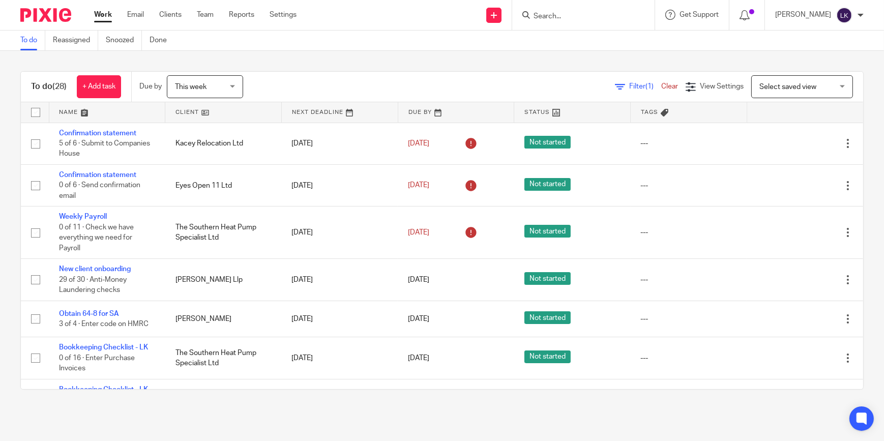
click at [575, 9] on form at bounding box center [587, 15] width 108 height 13
click at [575, 12] on input "Search" at bounding box center [579, 16] width 92 height 9
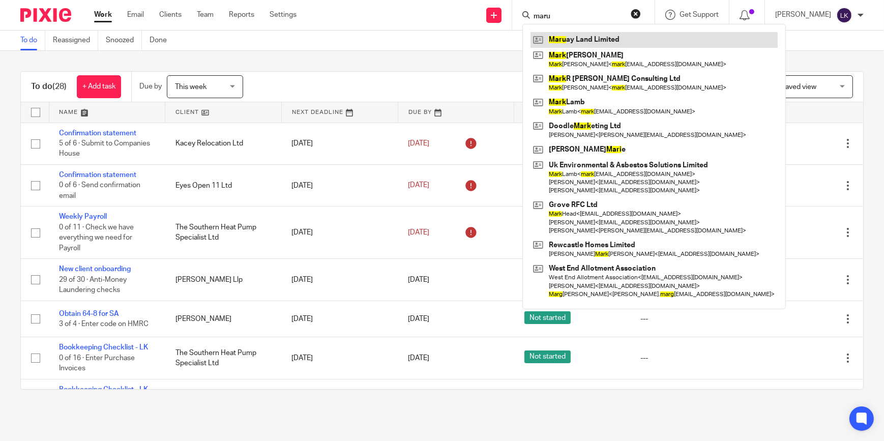
type input "maru"
click at [577, 43] on link at bounding box center [654, 39] width 247 height 15
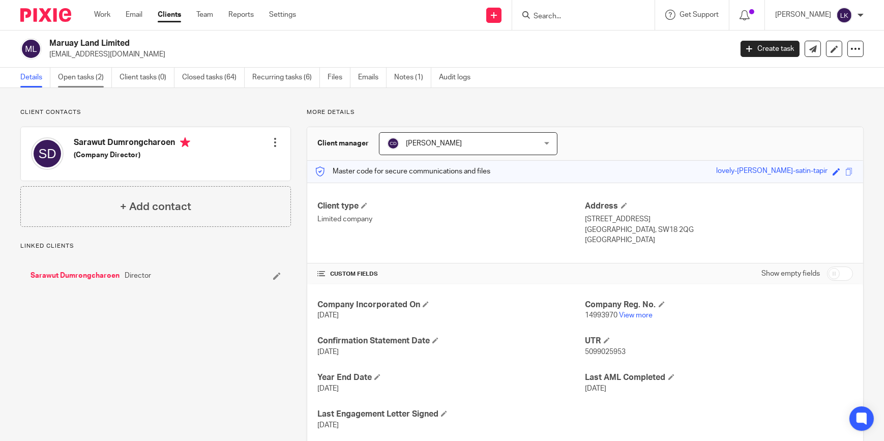
click at [98, 75] on link "Open tasks (2)" at bounding box center [85, 78] width 54 height 20
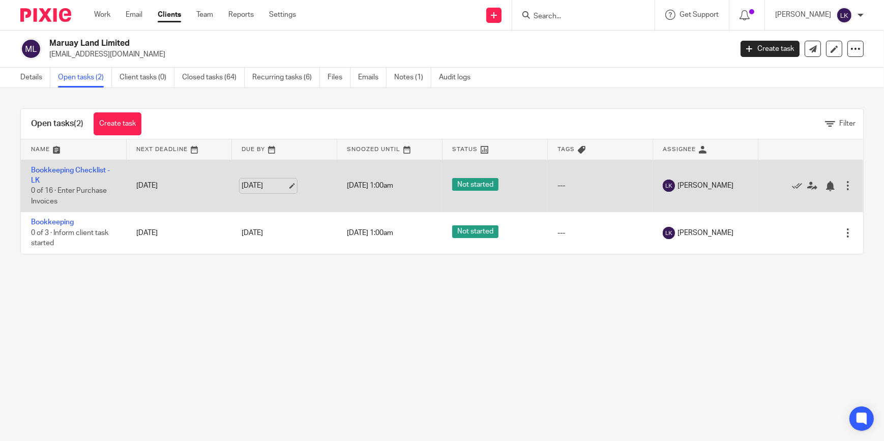
click at [280, 181] on link "[DATE]" at bounding box center [265, 186] width 46 height 11
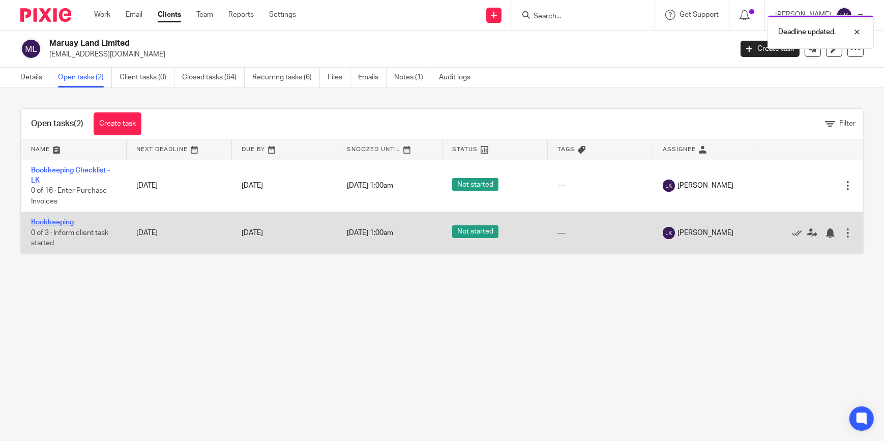
click at [70, 223] on link "Bookkeeping" at bounding box center [52, 222] width 43 height 7
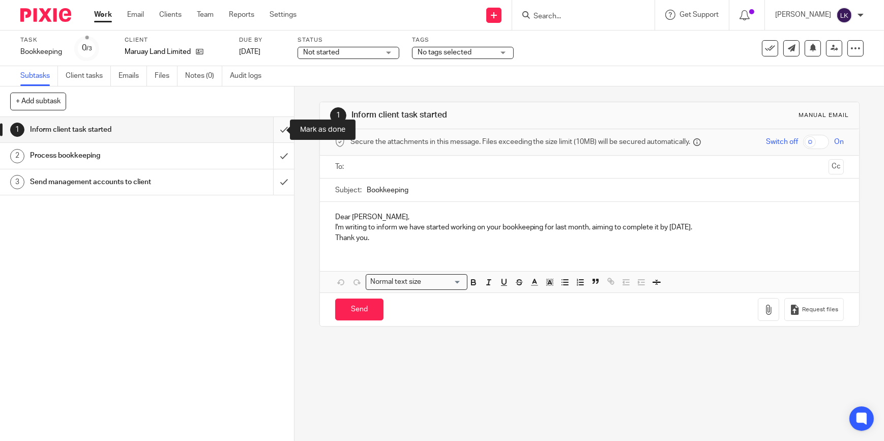
click at [271, 127] on input "submit" at bounding box center [147, 129] width 294 height 25
click at [275, 153] on input "submit" at bounding box center [147, 155] width 294 height 25
click at [275, 185] on input "submit" at bounding box center [147, 181] width 294 height 25
click at [277, 130] on input "submit" at bounding box center [147, 129] width 294 height 25
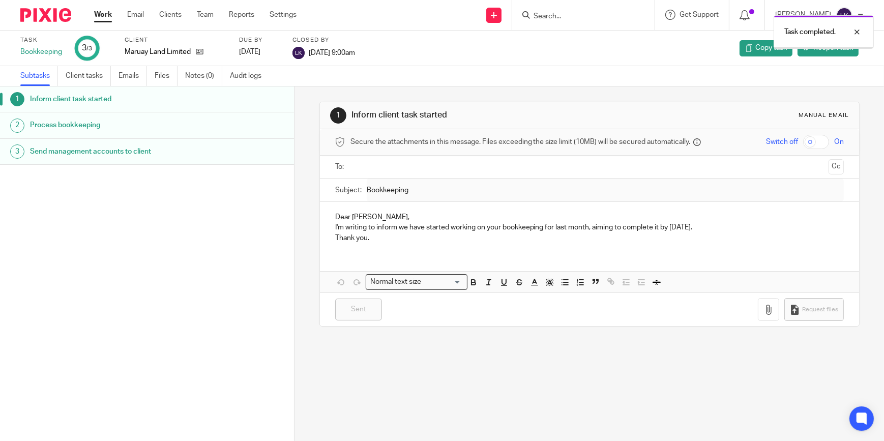
click at [592, 17] on div "Task completed." at bounding box center [658, 29] width 432 height 39
click at [858, 29] on div at bounding box center [849, 32] width 27 height 12
click at [558, 20] on input "Search" at bounding box center [579, 16] width 92 height 9
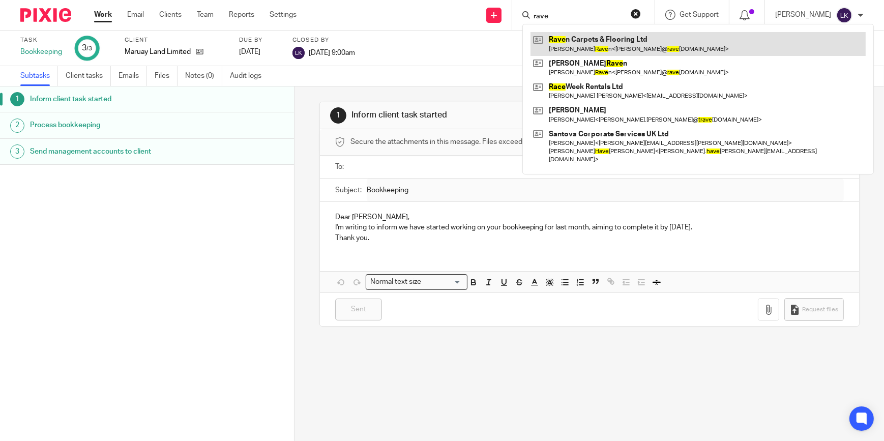
type input "rave"
click at [584, 44] on link at bounding box center [698, 43] width 335 height 23
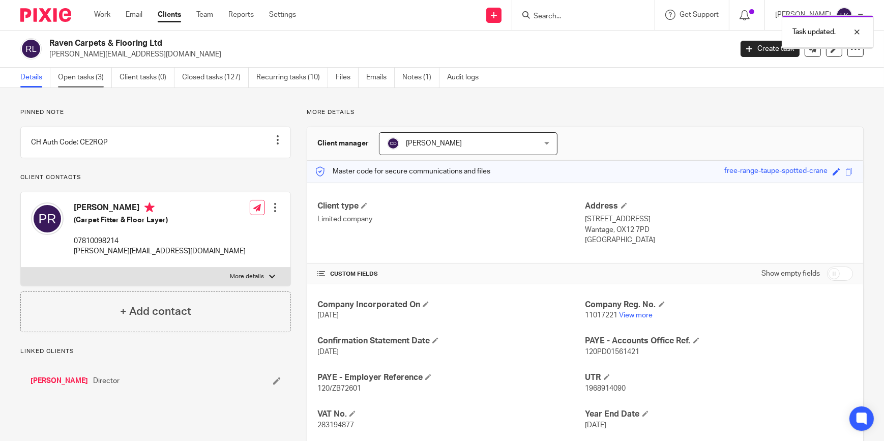
click at [95, 81] on link "Open tasks (3)" at bounding box center [85, 78] width 54 height 20
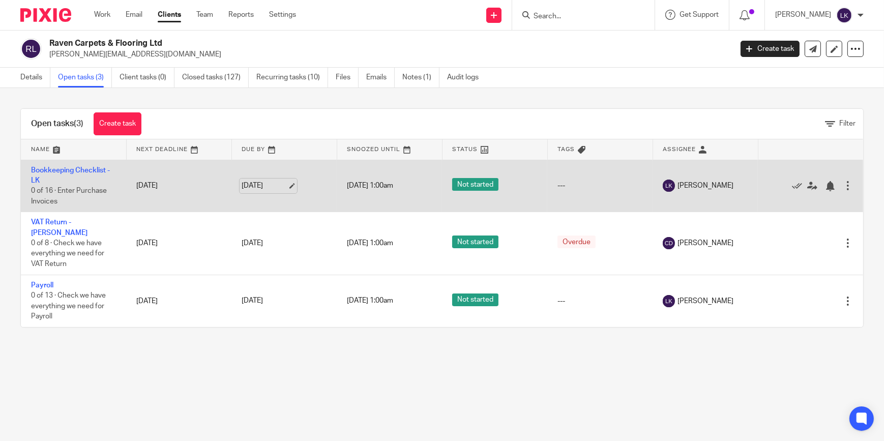
click at [287, 187] on link "15 Aug 2025" at bounding box center [265, 186] width 46 height 11
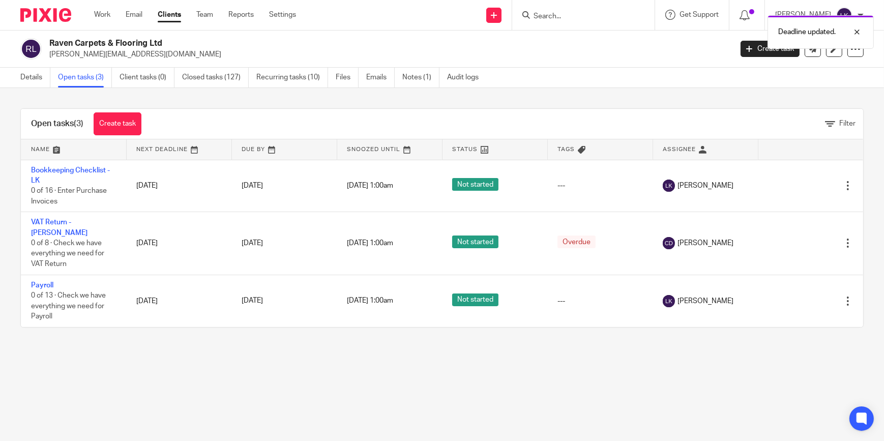
click at [111, 17] on ul "Work Email Clients Team Reports Settings" at bounding box center [202, 15] width 217 height 10
click at [107, 14] on link "Work" at bounding box center [102, 15] width 16 height 10
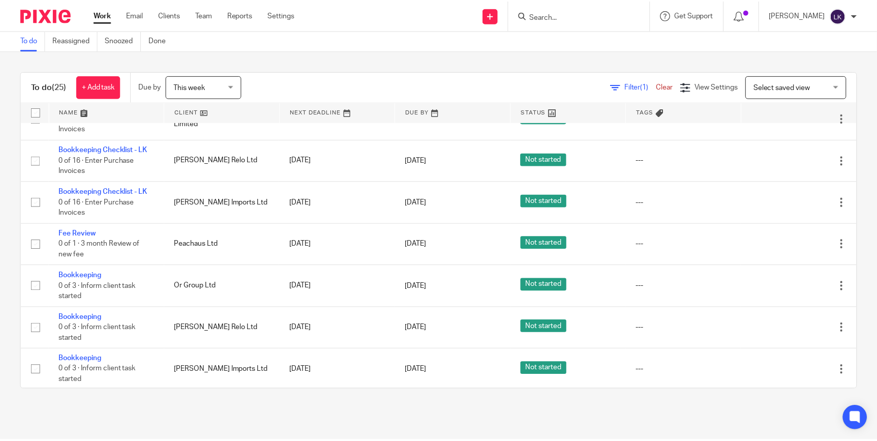
scroll to position [185, 0]
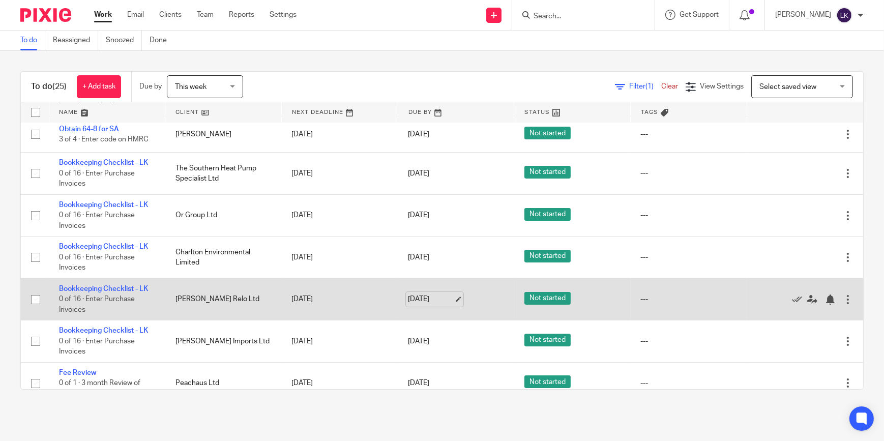
click at [446, 294] on link "[DATE]" at bounding box center [431, 299] width 46 height 11
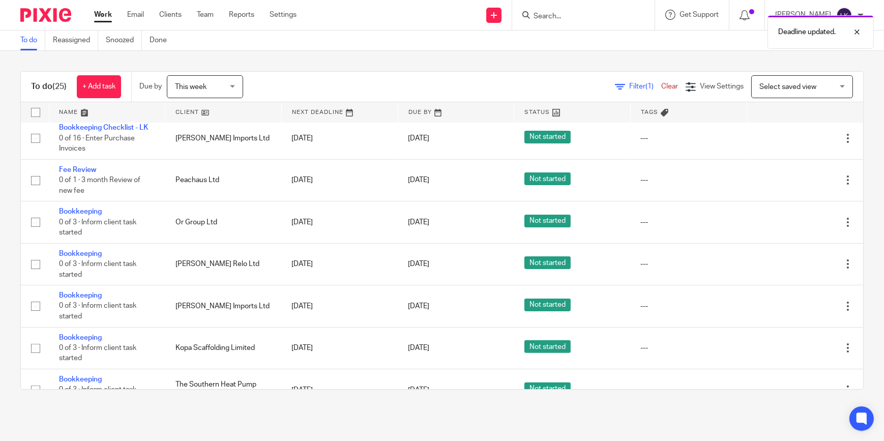
scroll to position [416, 0]
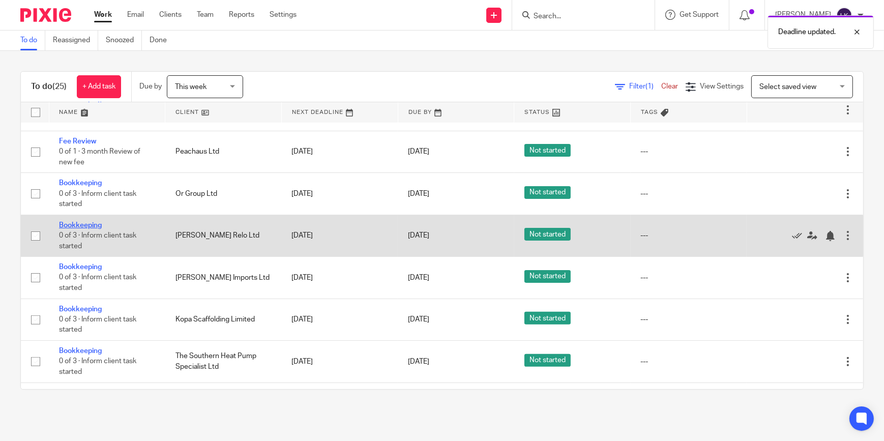
click at [69, 222] on link "Bookkeeping" at bounding box center [80, 225] width 43 height 7
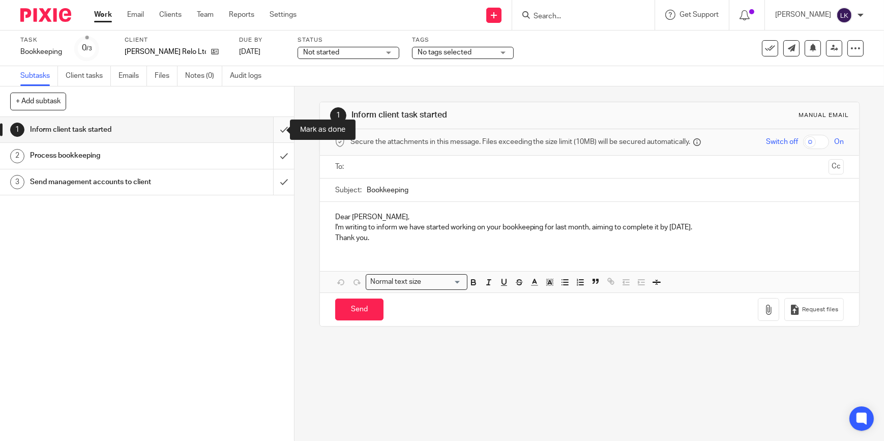
click at [278, 130] on input "submit" at bounding box center [147, 129] width 294 height 25
click at [274, 158] on input "submit" at bounding box center [147, 155] width 294 height 25
click at [275, 172] on input "submit" at bounding box center [147, 181] width 294 height 25
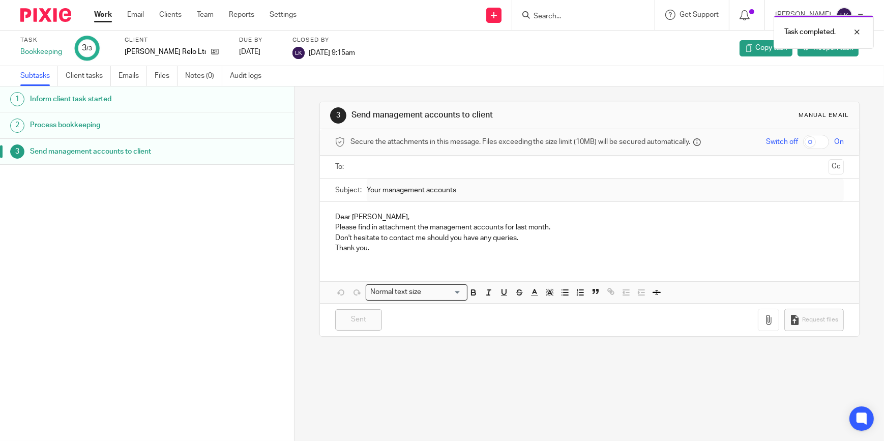
click at [103, 18] on link "Work" at bounding box center [103, 15] width 18 height 10
